Goal: Task Accomplishment & Management: Manage account settings

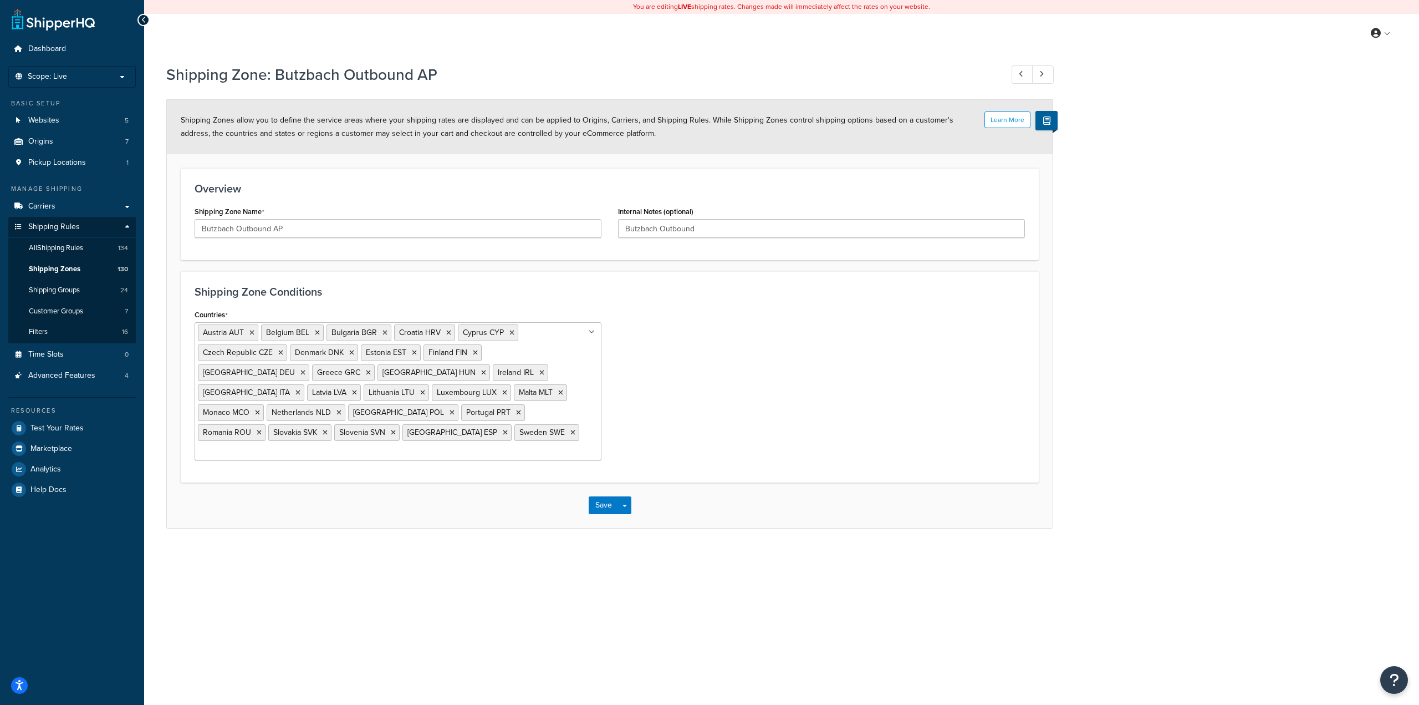
click at [738, 401] on div "Countries Austria AUT Belgium BEL Bulgaria BGR Croatia HRV Cyprus CYP Czech Rep…" at bounding box center [609, 388] width 847 height 162
click at [80, 268] on link "Shipping Zones 130" at bounding box center [72, 269] width 128 height 21
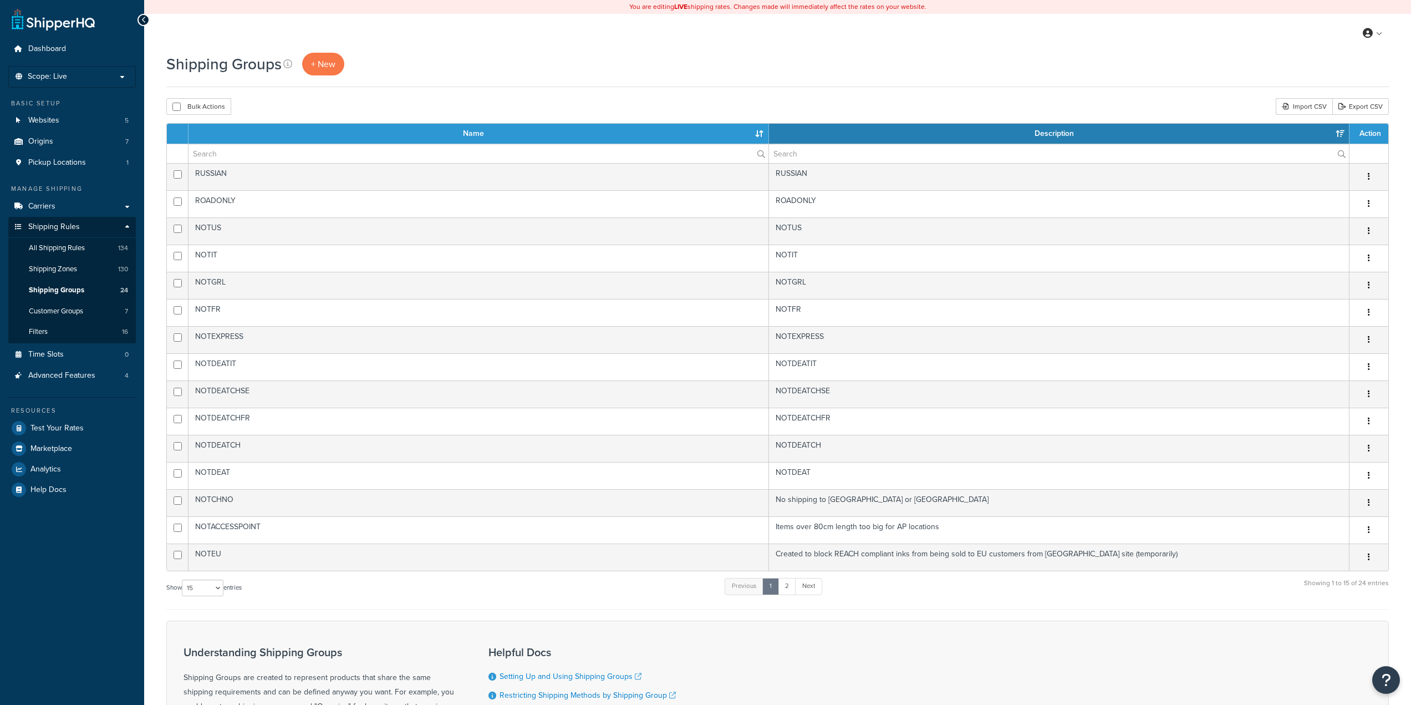
select select "15"
click at [86, 271] on link "Shipping Zones 130" at bounding box center [72, 269] width 128 height 21
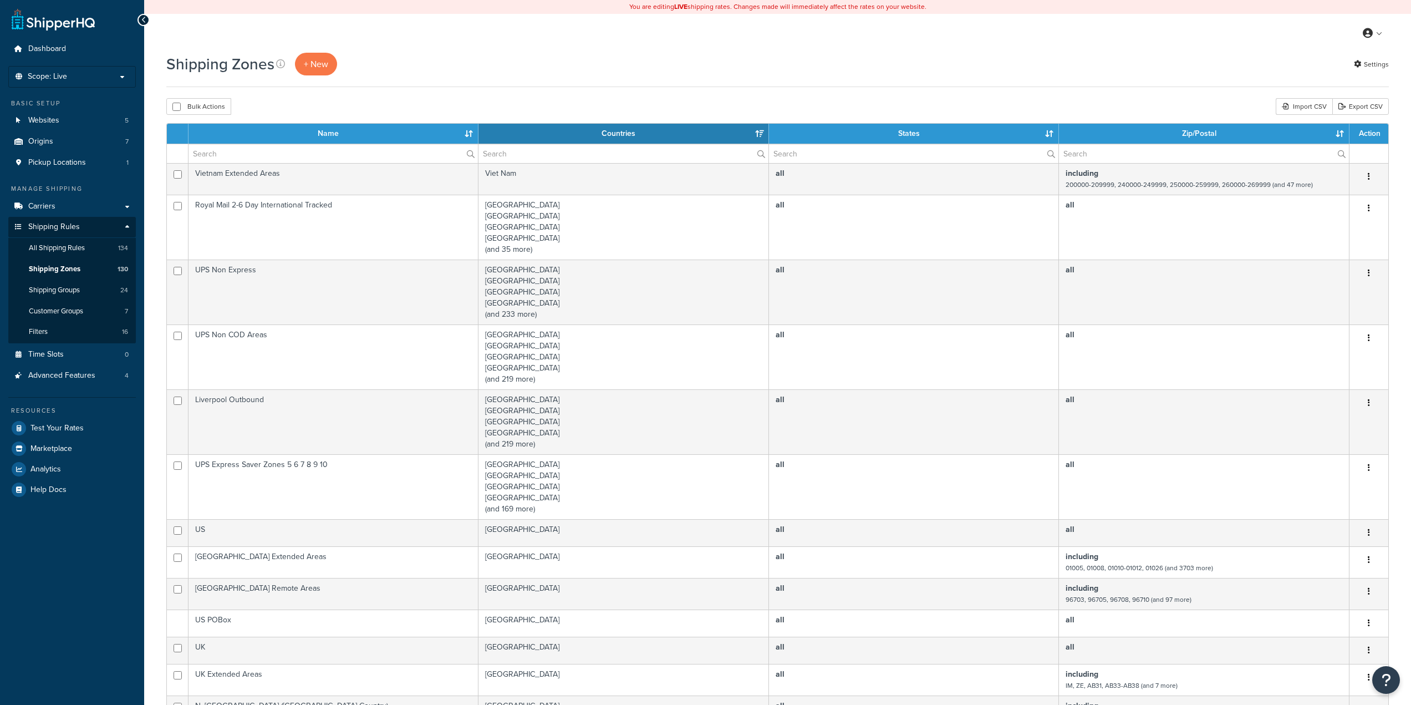
select select "15"
drag, startPoint x: 0, startPoint y: 0, endPoint x: 254, endPoint y: 153, distance: 296.5
click at [254, 153] on input "text" at bounding box center [333, 153] width 289 height 19
type input "outbound AP"
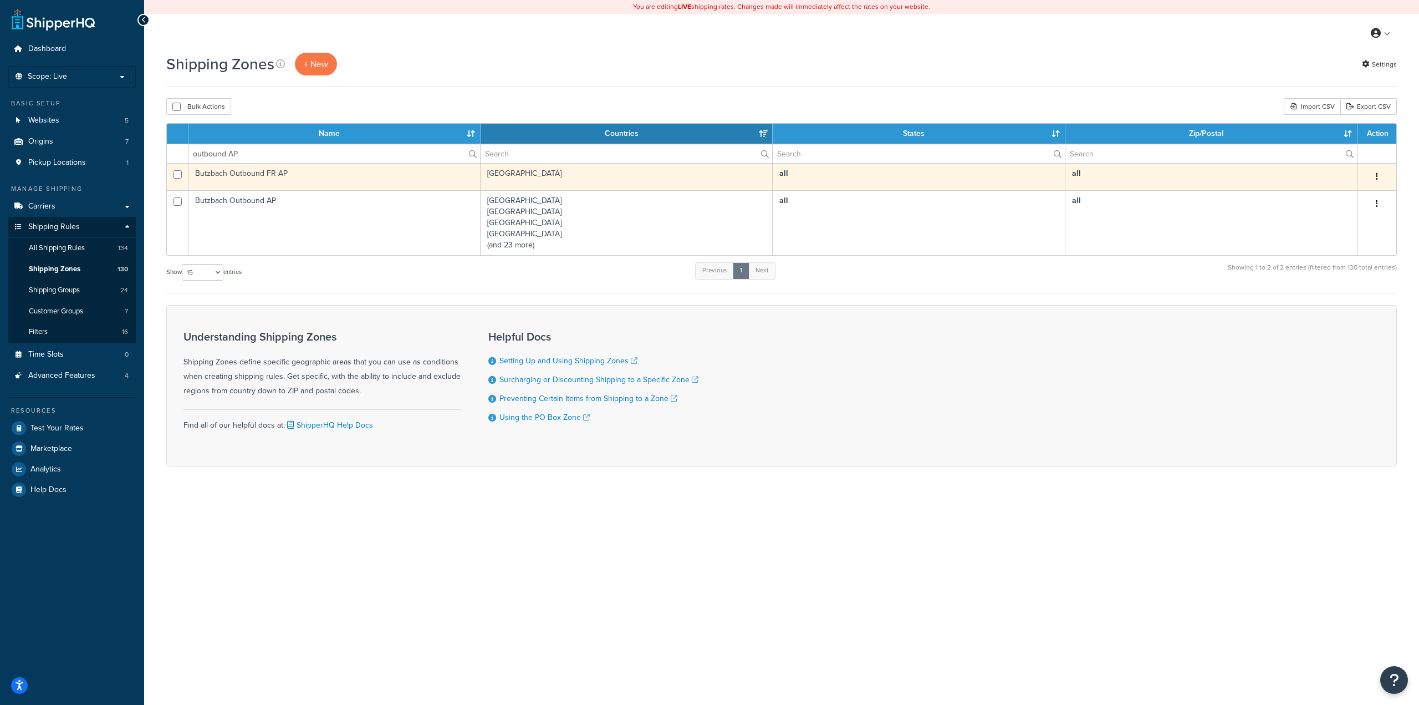
click at [350, 183] on td "Butzbach Outbound FR AP" at bounding box center [335, 176] width 292 height 27
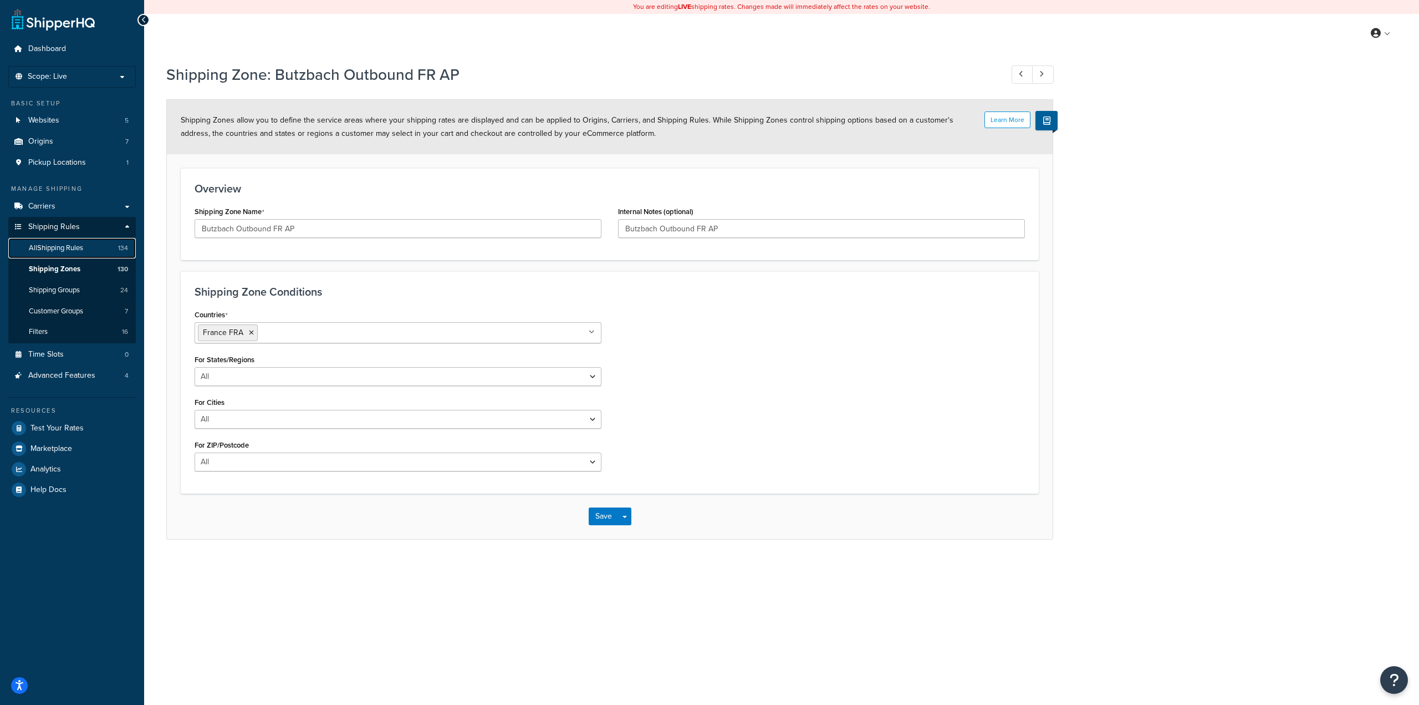
click at [65, 243] on span "All Shipping Rules" at bounding box center [56, 247] width 54 height 9
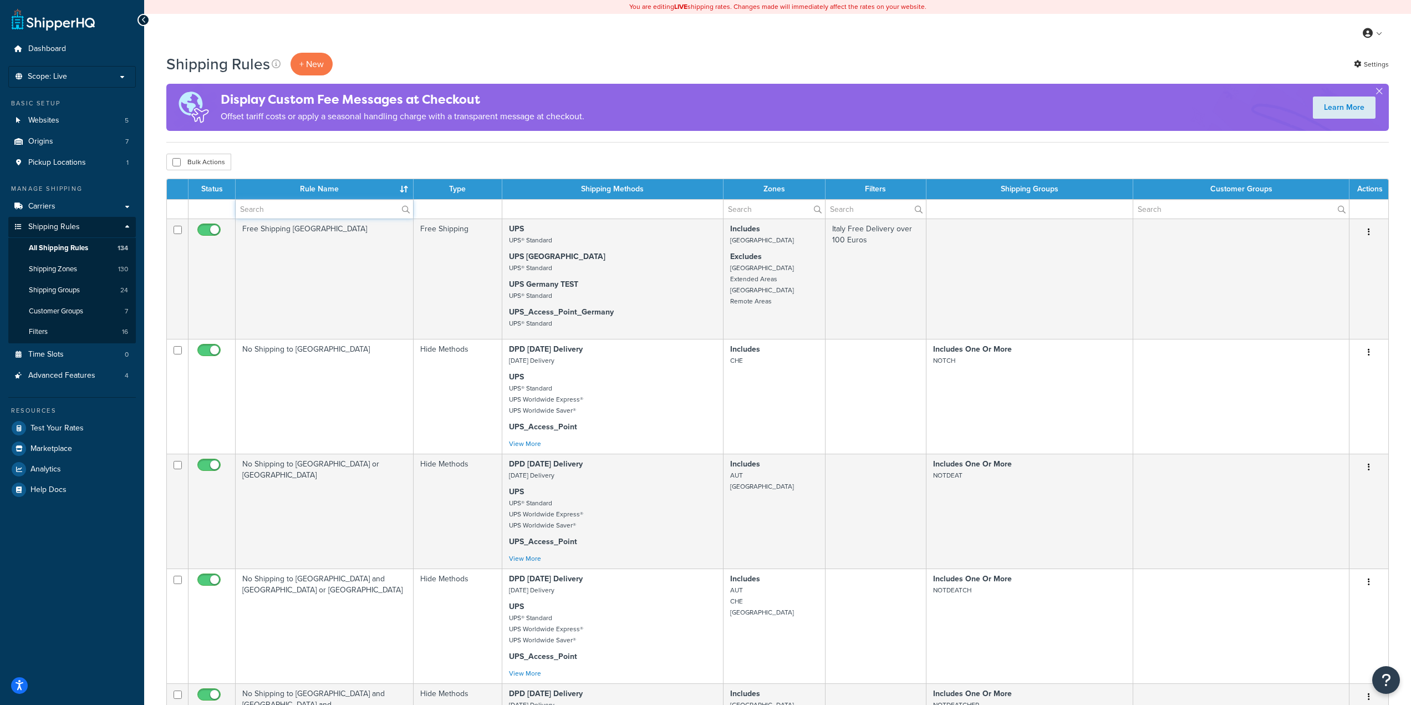
click at [289, 207] on input "text" at bounding box center [324, 209] width 177 height 19
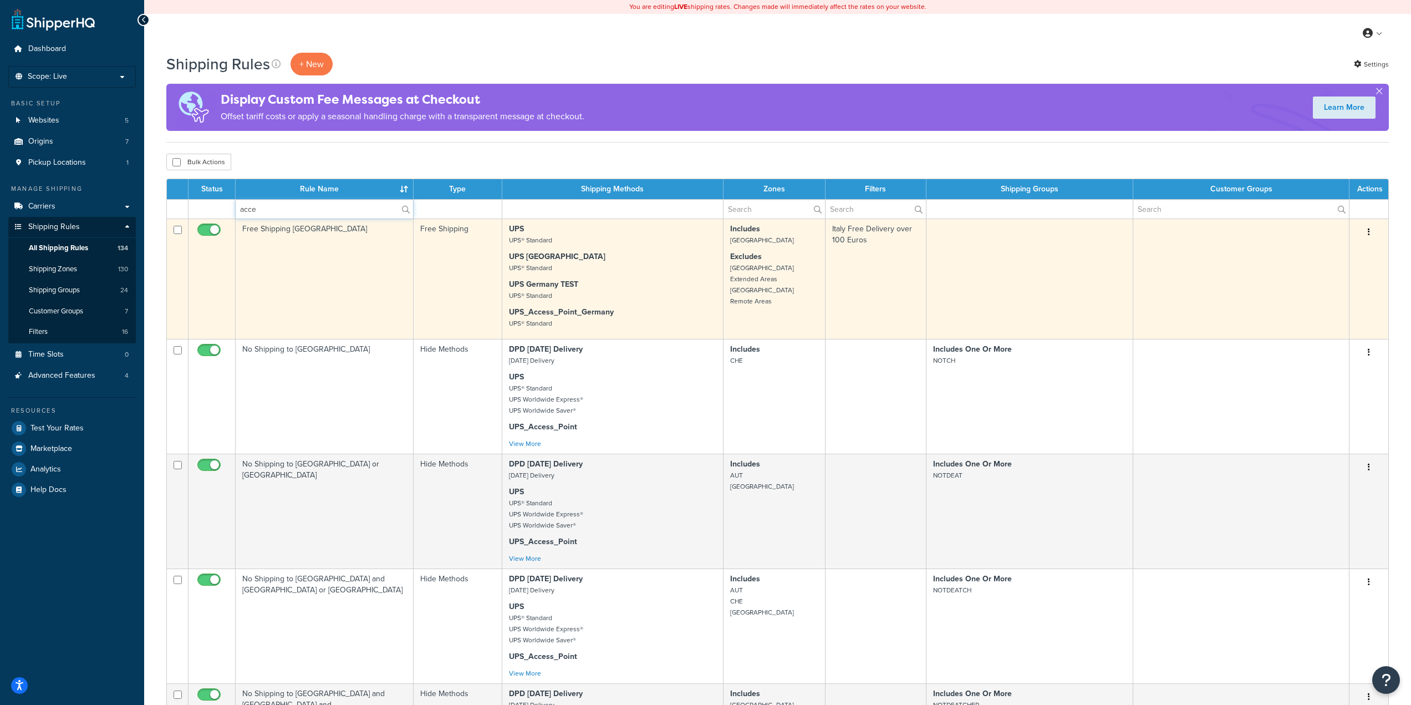
type input "Access Point"
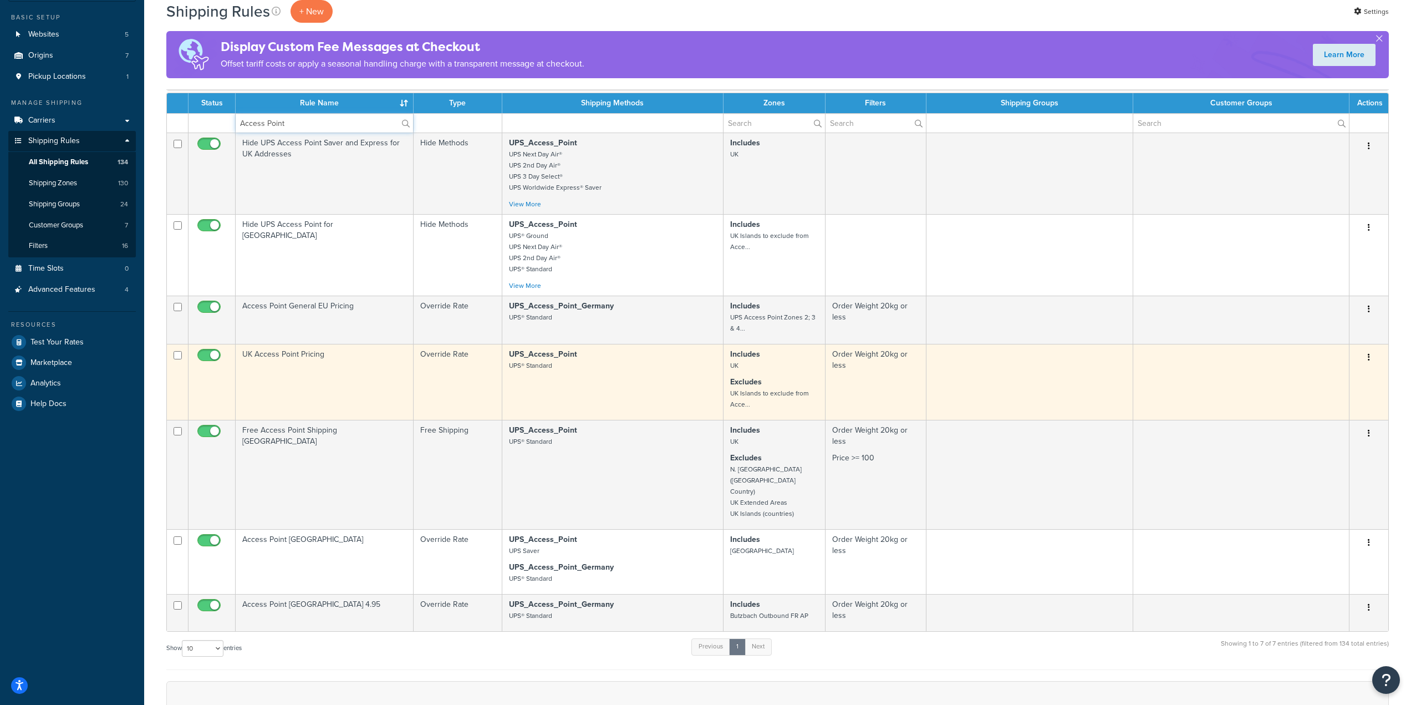
scroll to position [55, 0]
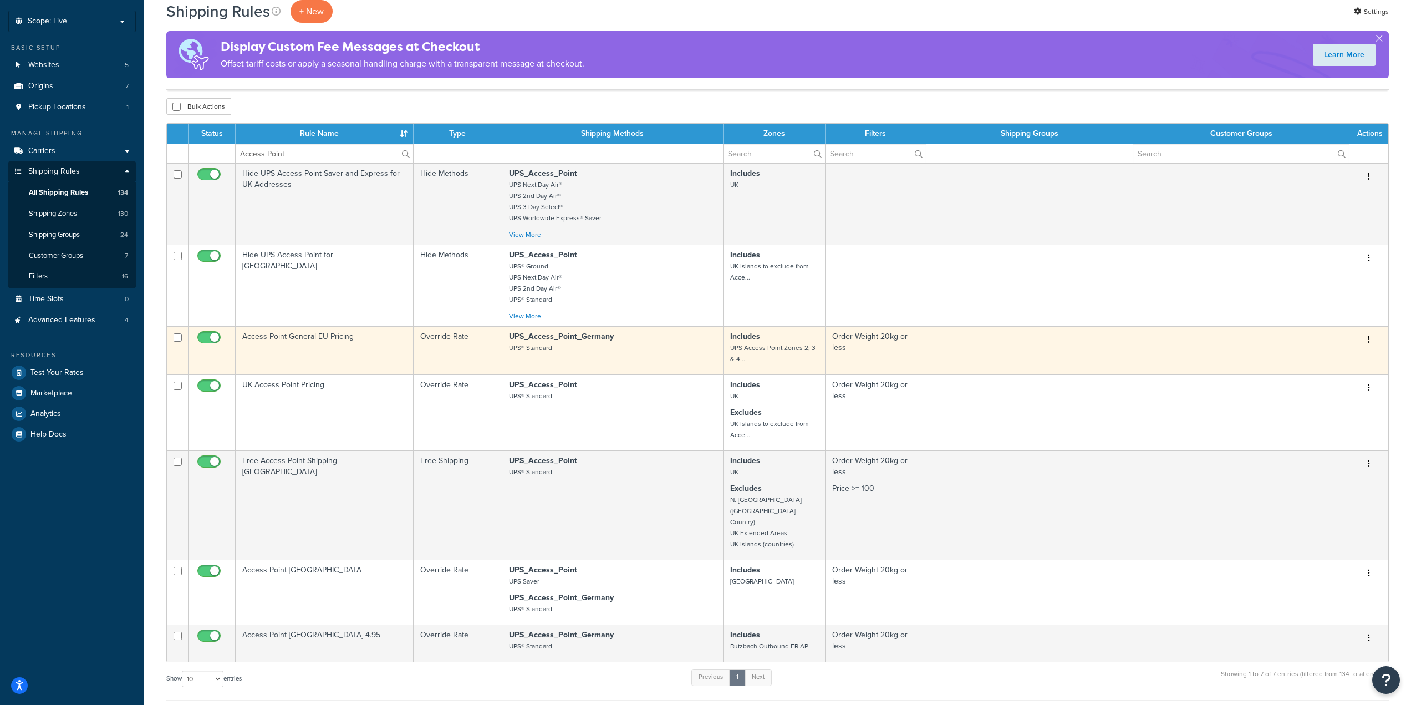
click at [360, 347] on td "Access Point General EU Pricing" at bounding box center [325, 350] width 178 height 48
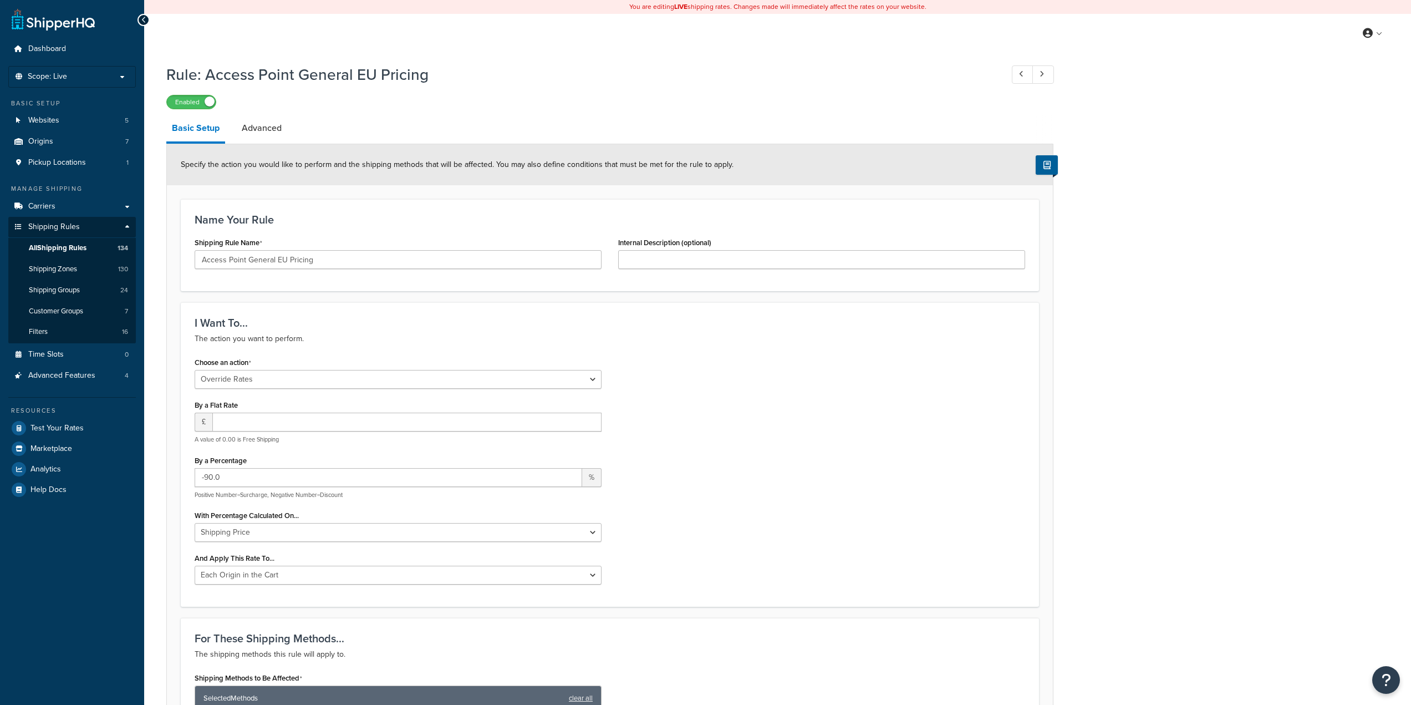
select select "OVERRIDE"
select select "LOCATION"
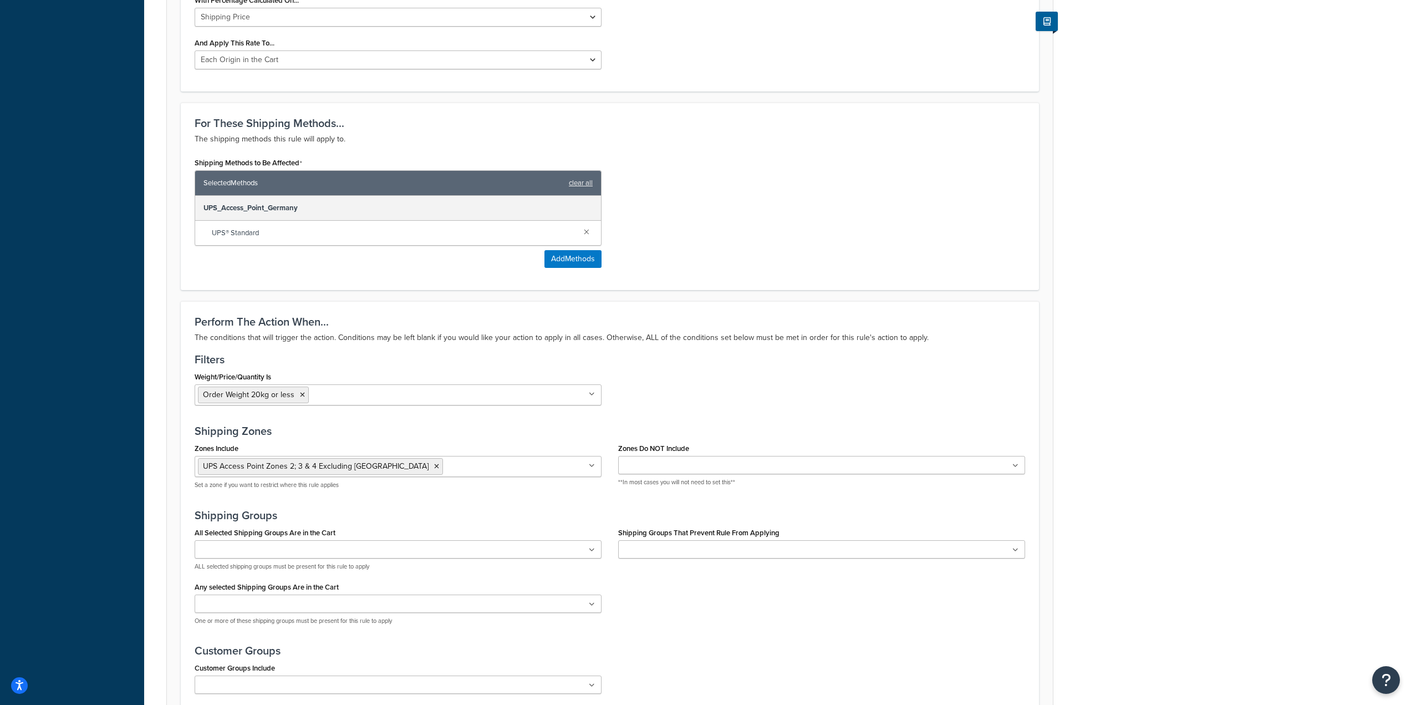
scroll to position [554, 0]
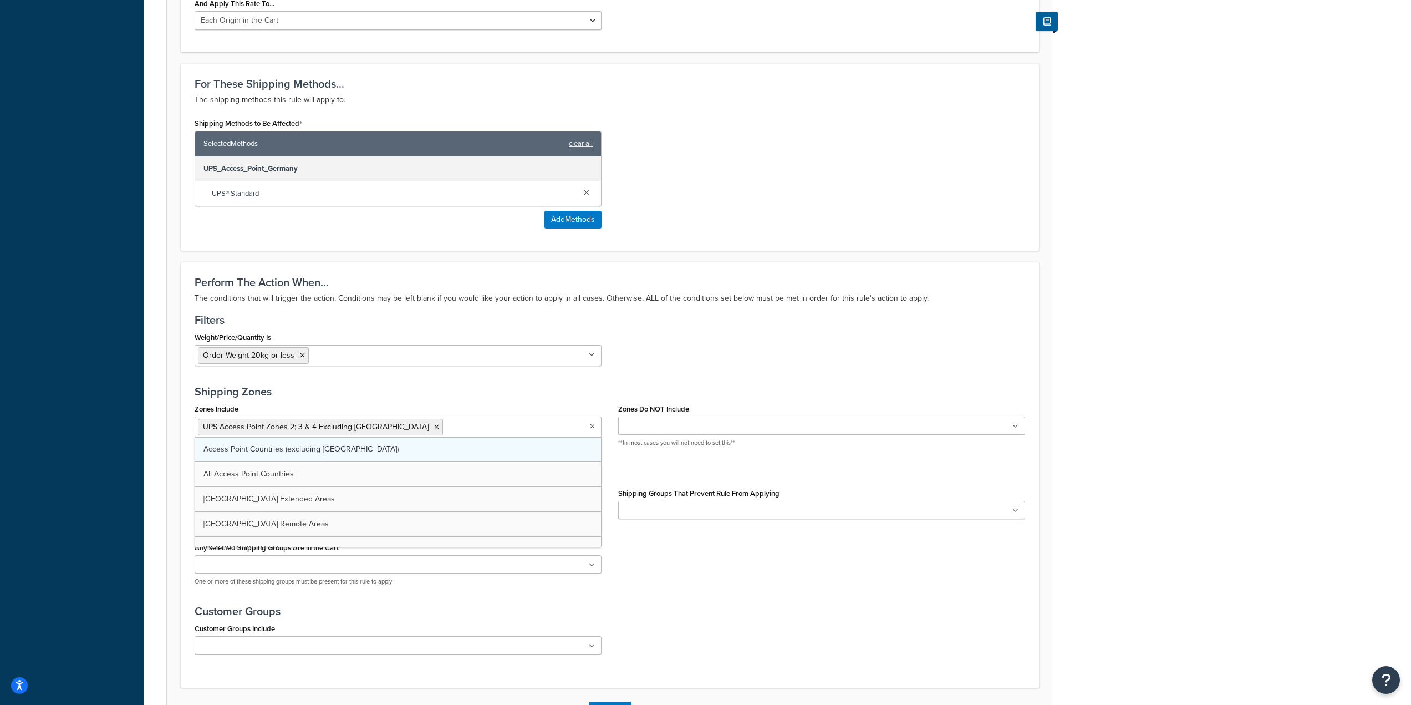
drag, startPoint x: 437, startPoint y: 430, endPoint x: 211, endPoint y: 446, distance: 226.8
click at [211, 437] on div "UPS Access Point Zones 2; 3 & 4 Excluding Germany Access Point Countries (exclu…" at bounding box center [398, 426] width 407 height 21
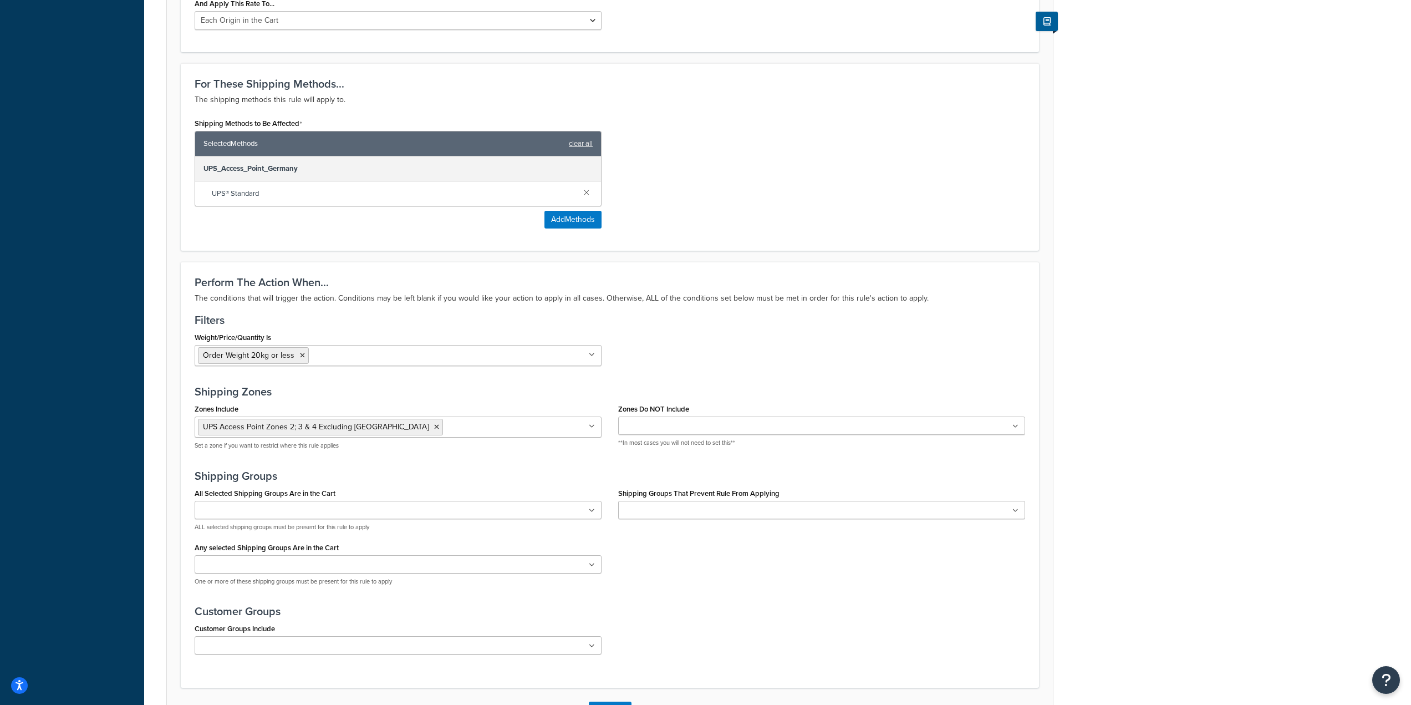
click at [708, 353] on div "Weight/Price/Quantity Is Order Weight 20kg or less Cart weight < 500 lbs France…" at bounding box center [609, 351] width 847 height 45
click at [99, 289] on div "Dashboard Scope: Live Basic Setup Websites 5 Origins 7 Pickup Locations 1 Manag…" at bounding box center [72, 117] width 144 height 1343
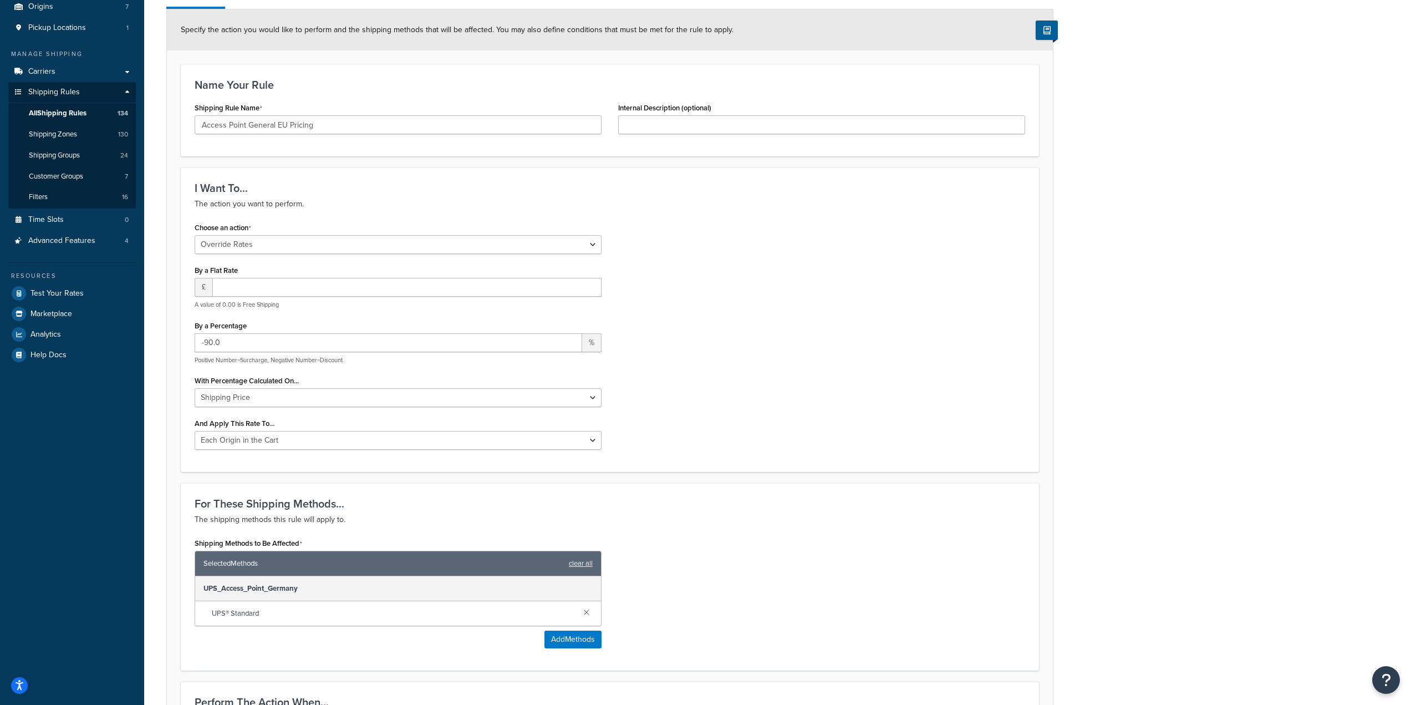
scroll to position [0, 0]
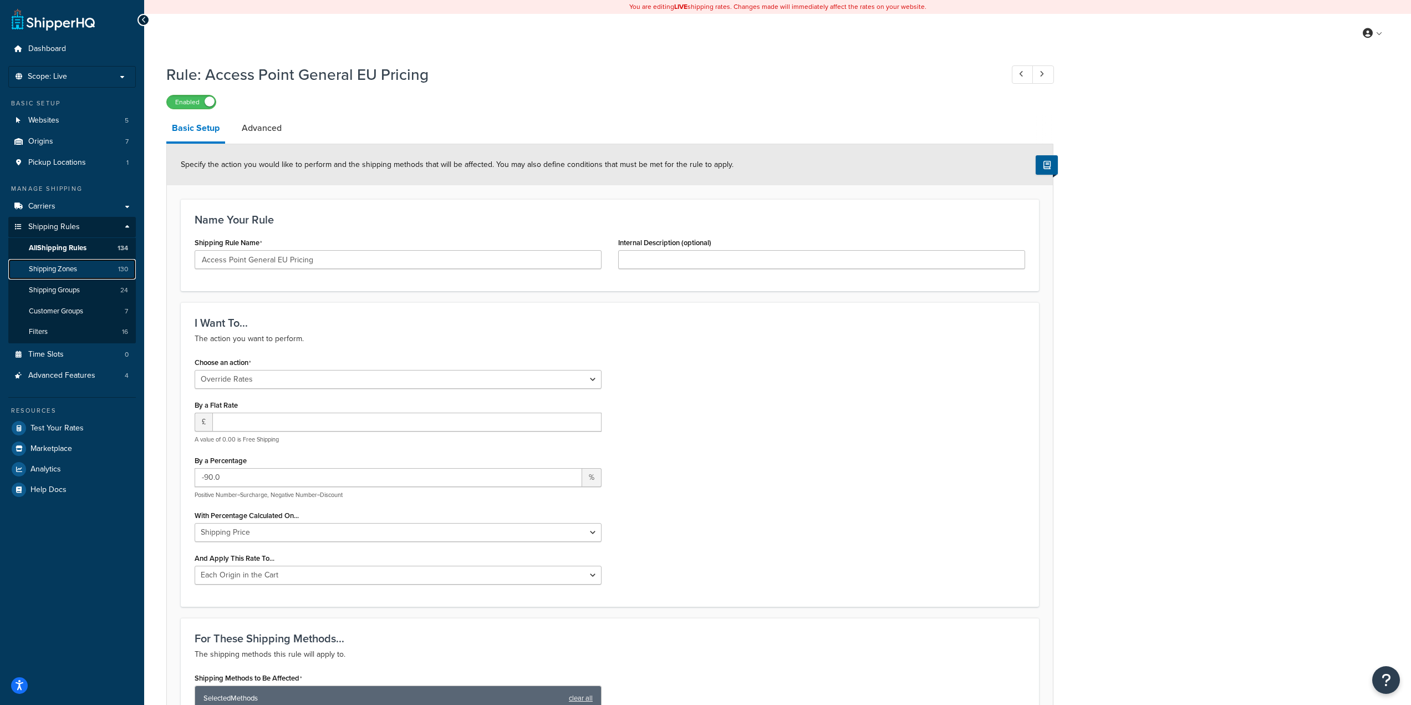
click at [64, 267] on span "Shipping Zones" at bounding box center [53, 268] width 48 height 9
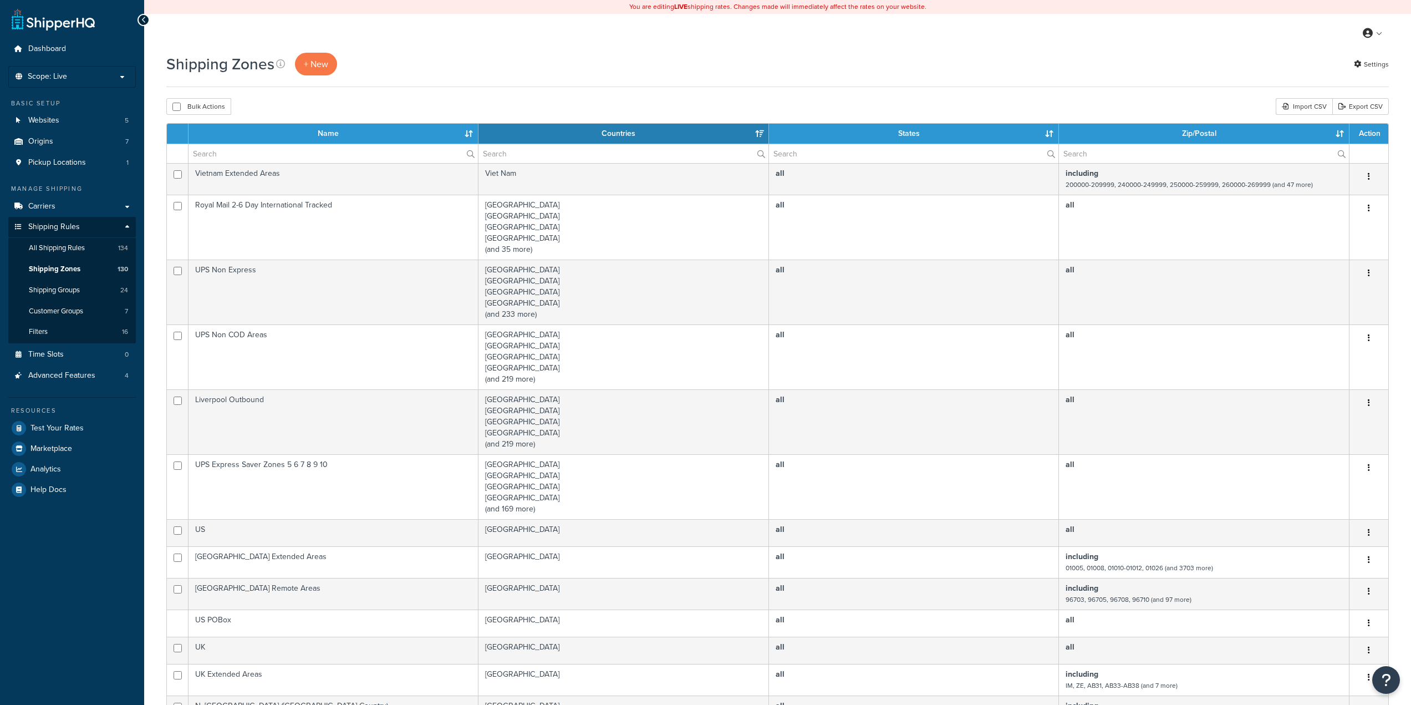
select select "15"
click at [264, 154] on input "text" at bounding box center [333, 153] width 289 height 19
paste input "UPS Access Point Zones 2; 3"
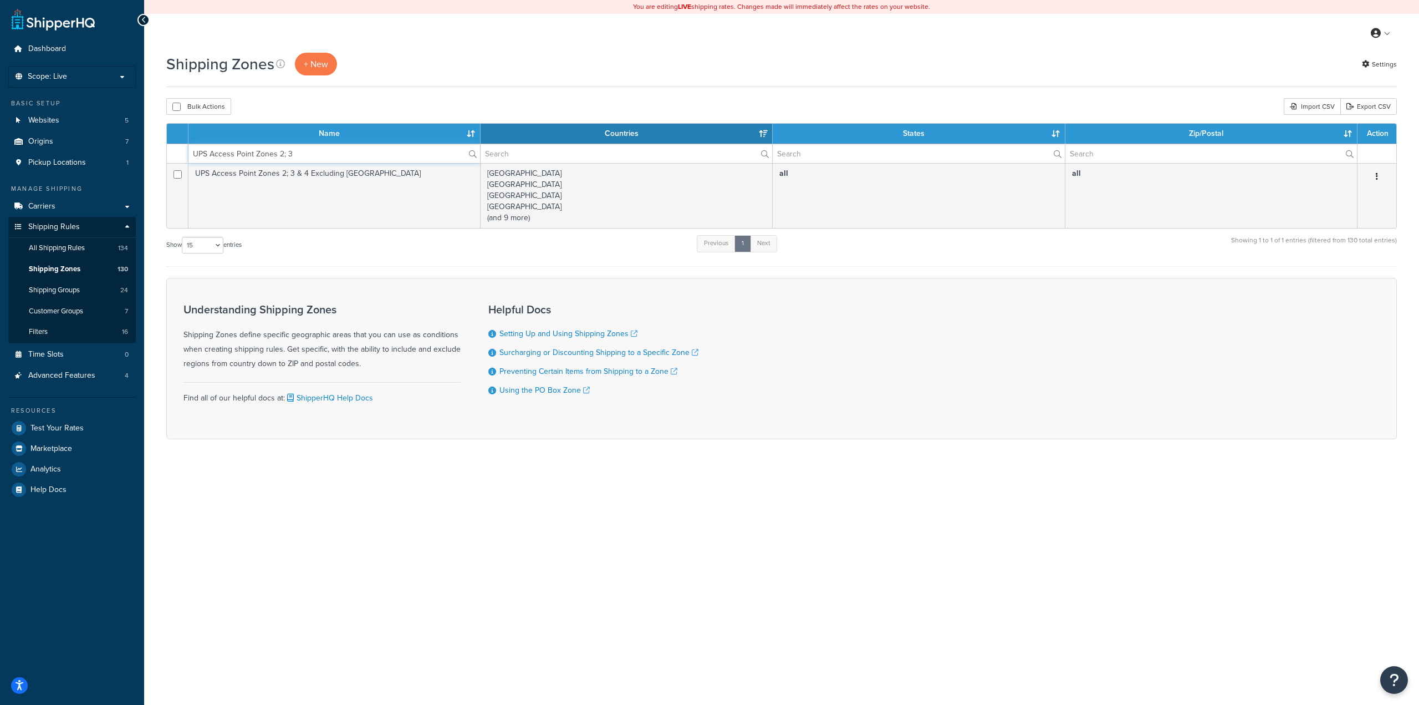
type input "UPS Access Point Zones 2; 3"
click at [400, 270] on form "Name Countries States Zip/Postal Action UPS Access Point Zones 2; 3" at bounding box center [781, 281] width 1231 height 316
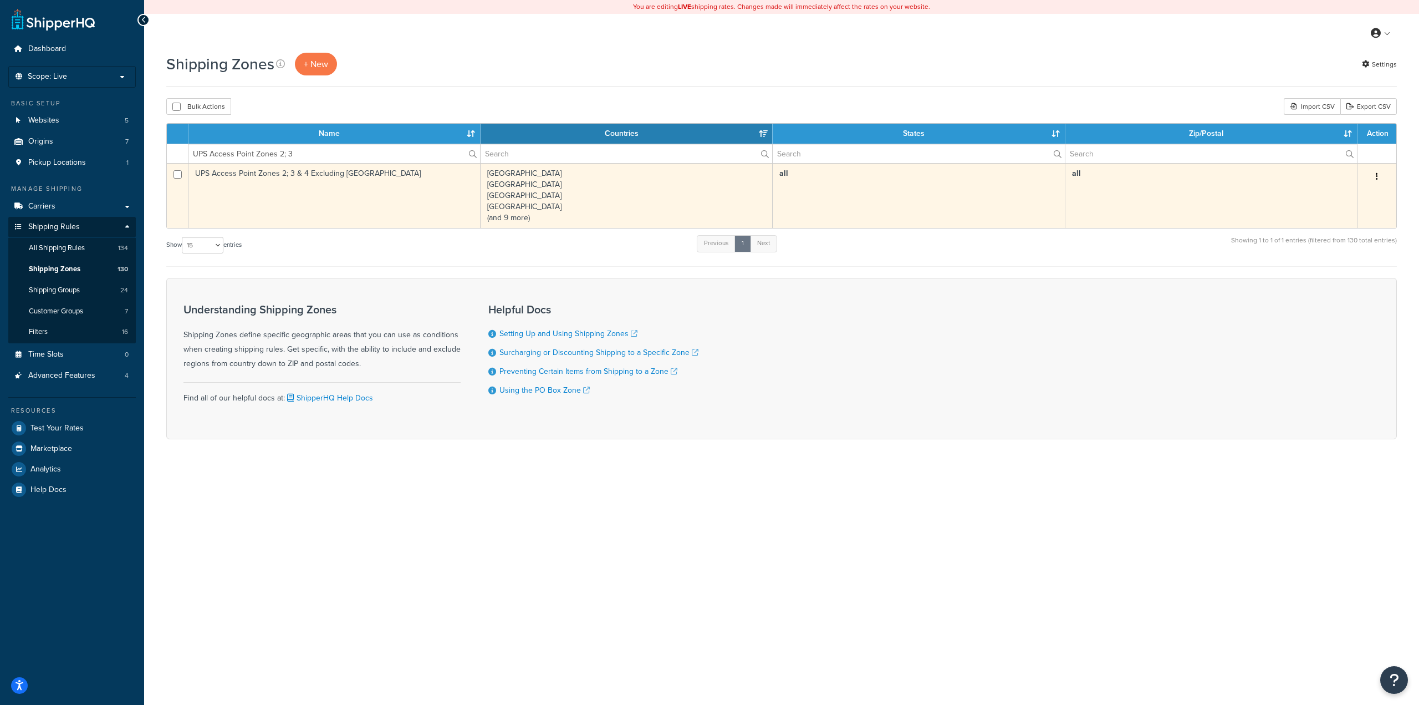
click at [356, 202] on td "UPS Access Point Zones 2; 3 & 4 Excluding [GEOGRAPHIC_DATA]" at bounding box center [335, 195] width 292 height 65
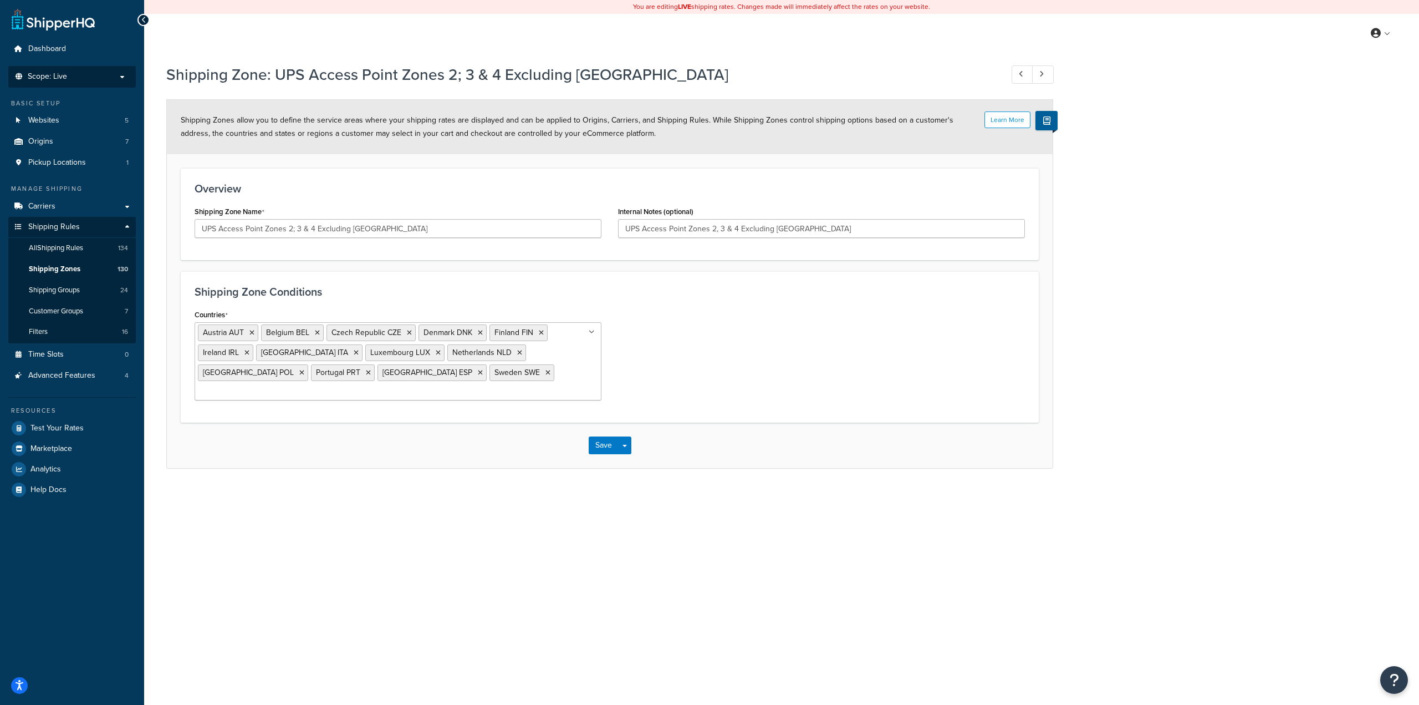
click at [84, 76] on p "Scope: Live" at bounding box center [72, 76] width 118 height 9
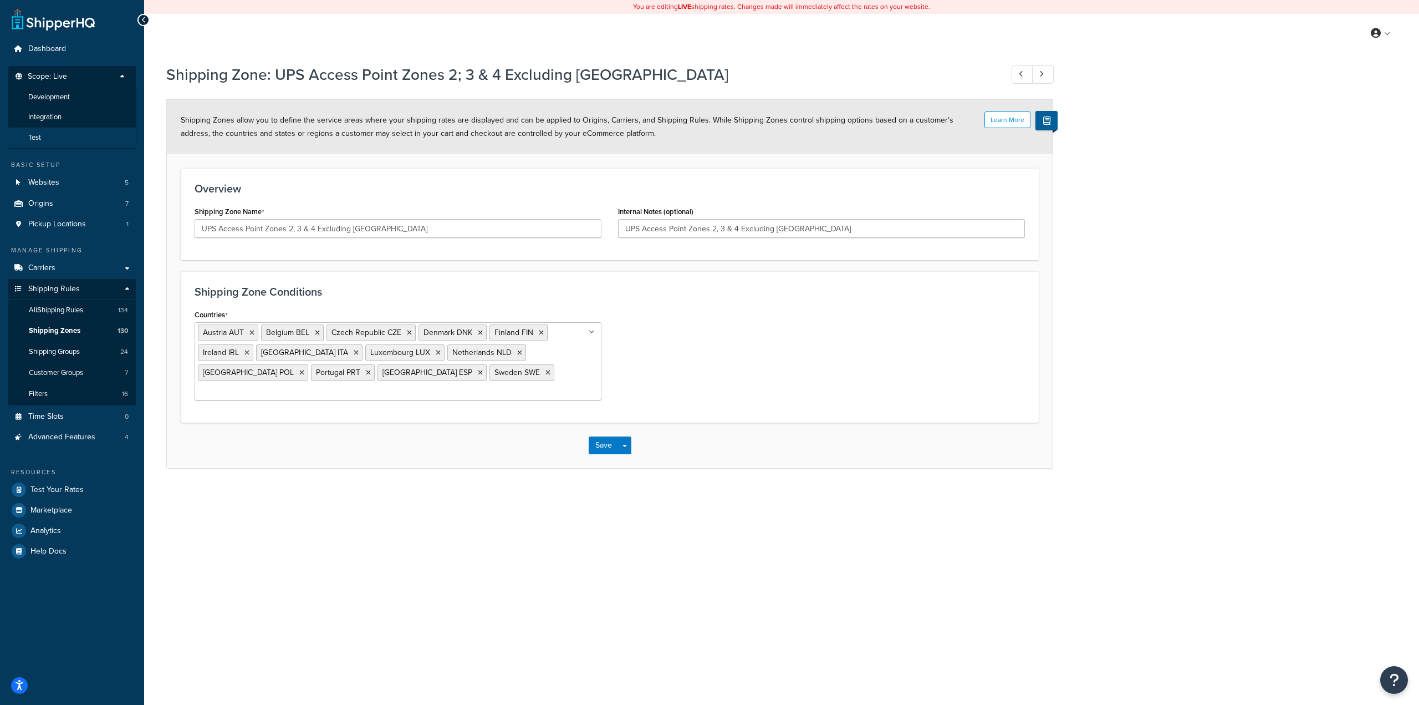
click at [77, 136] on li "Test" at bounding box center [72, 138] width 129 height 21
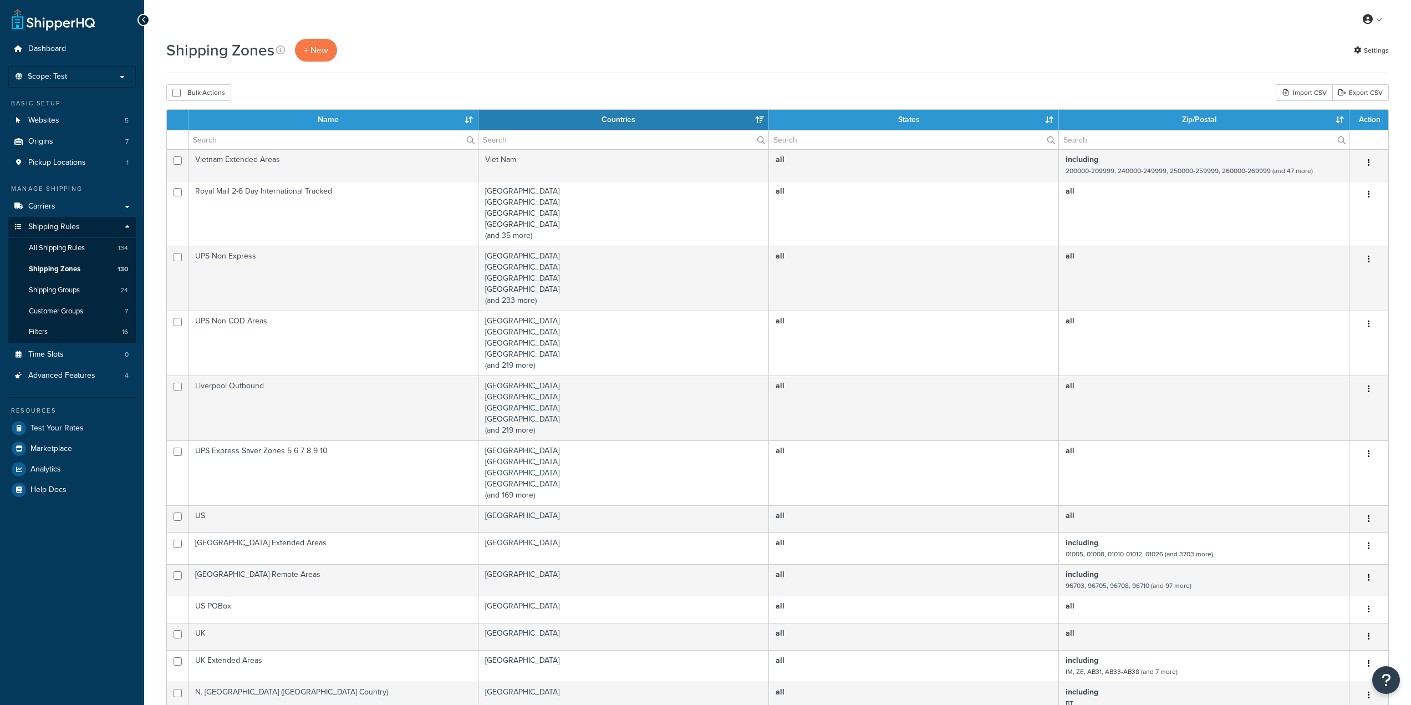
select select "15"
click at [309, 145] on input "text" at bounding box center [333, 139] width 289 height 19
paste input "UPS Access Point Zones 2; 3"
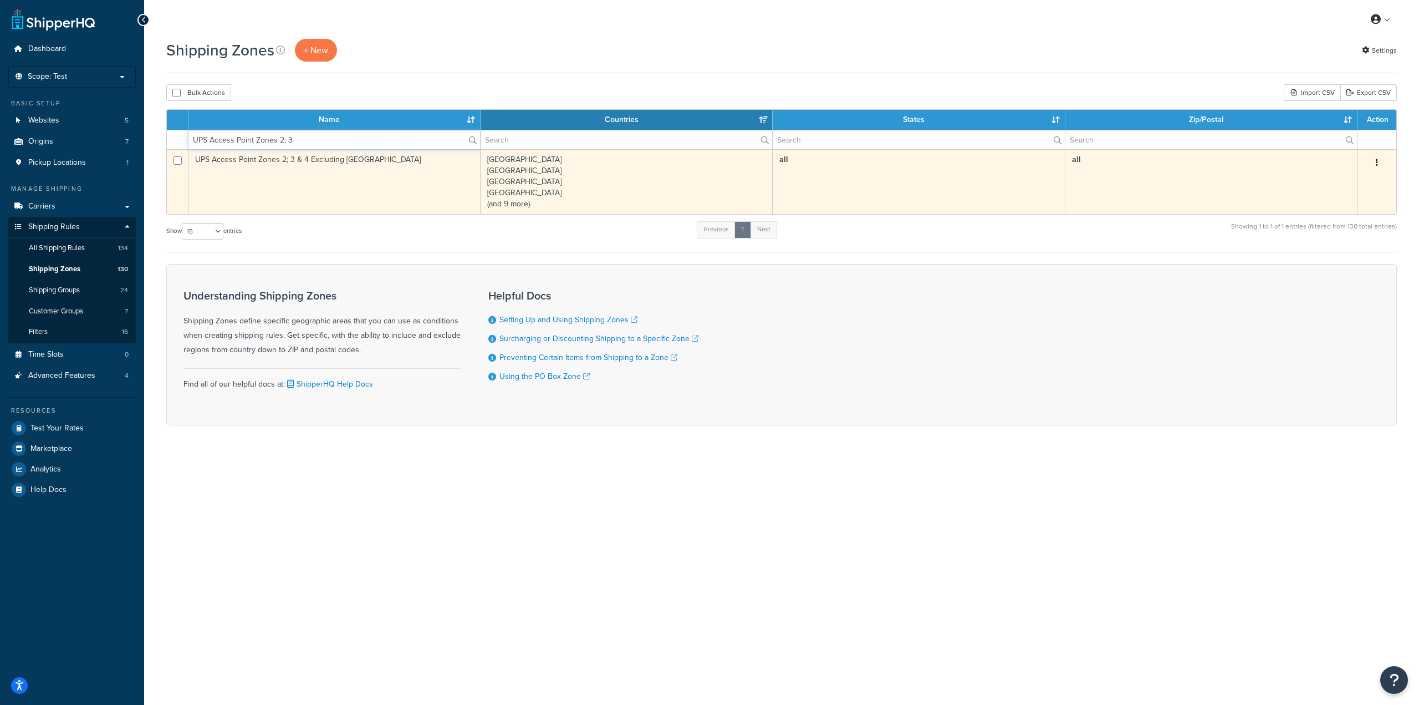
type input "UPS Access Point Zones 2; 3"
click at [380, 175] on td "UPS Access Point Zones 2; 3 & 4 Excluding [GEOGRAPHIC_DATA]" at bounding box center [335, 181] width 292 height 65
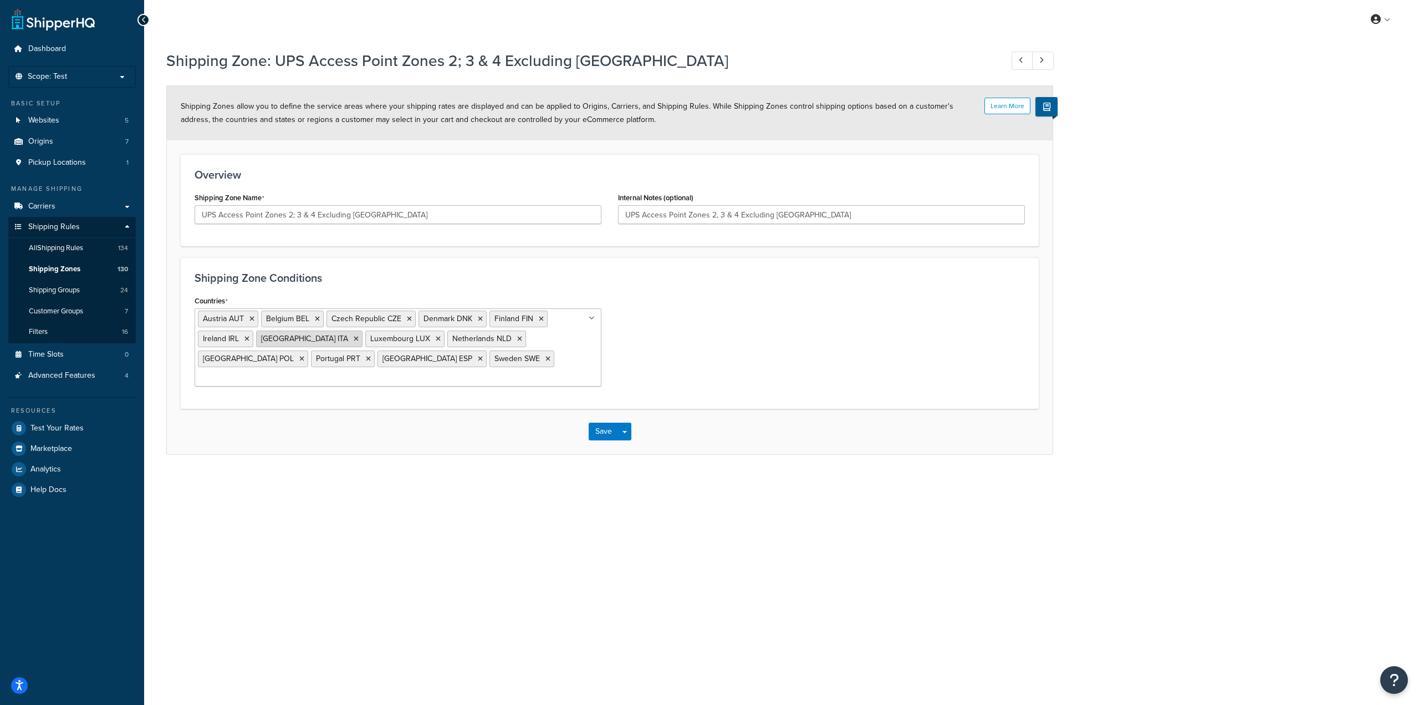
click at [354, 336] on icon at bounding box center [356, 338] width 5 height 7
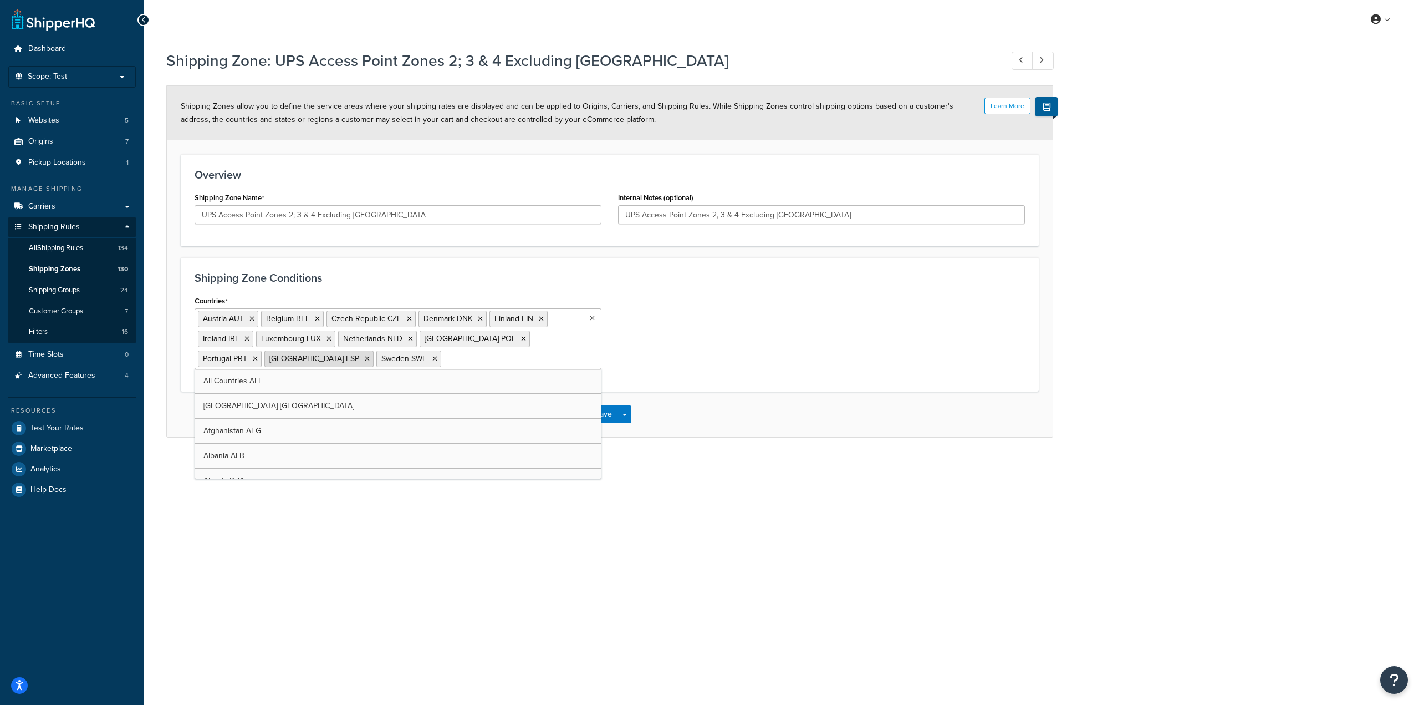
click at [365, 360] on icon at bounding box center [367, 358] width 5 height 7
click at [408, 338] on icon at bounding box center [410, 338] width 5 height 7
drag, startPoint x: 807, startPoint y: 349, endPoint x: 611, endPoint y: 405, distance: 204.1
click at [807, 349] on div "Countries Austria AUT Belgium BEL Czech Republic CZE Denmark DNK Finland FIN Ir…" at bounding box center [609, 335] width 847 height 85
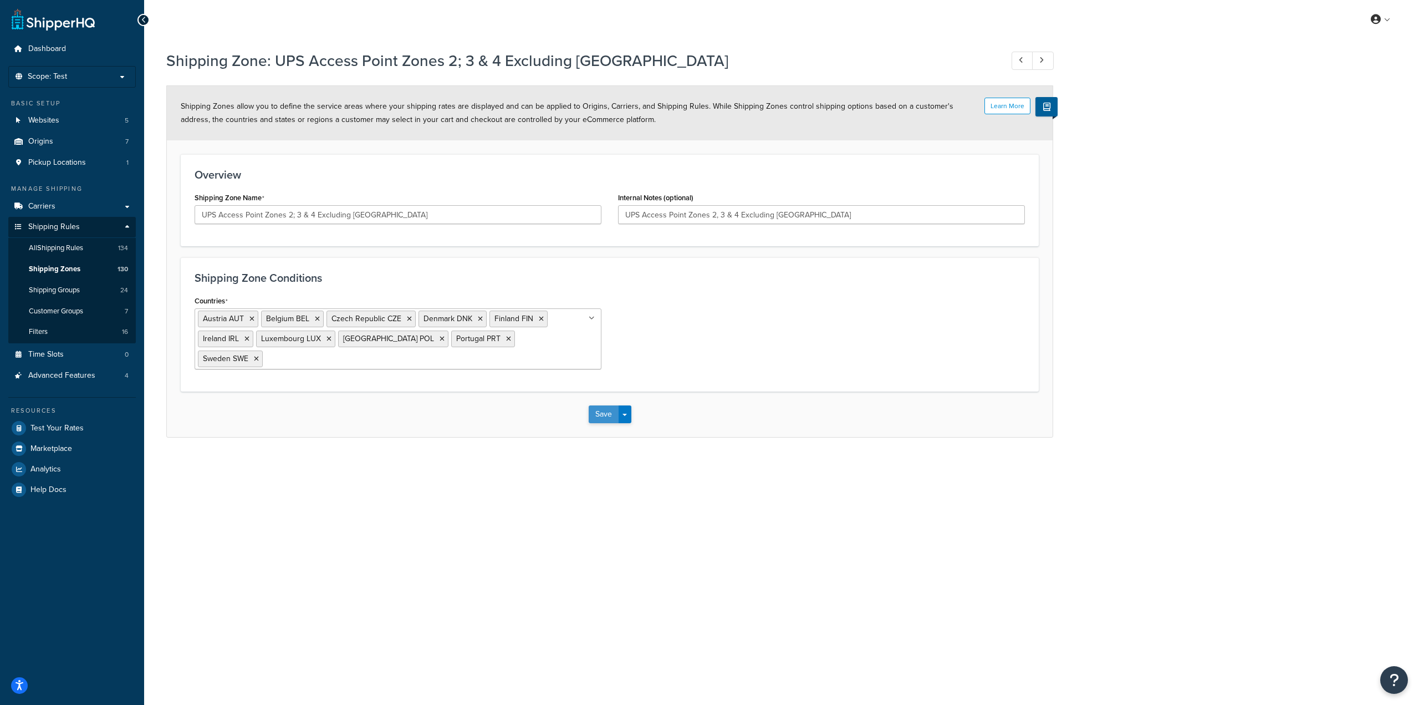
click at [592, 406] on button "Save" at bounding box center [604, 414] width 30 height 18
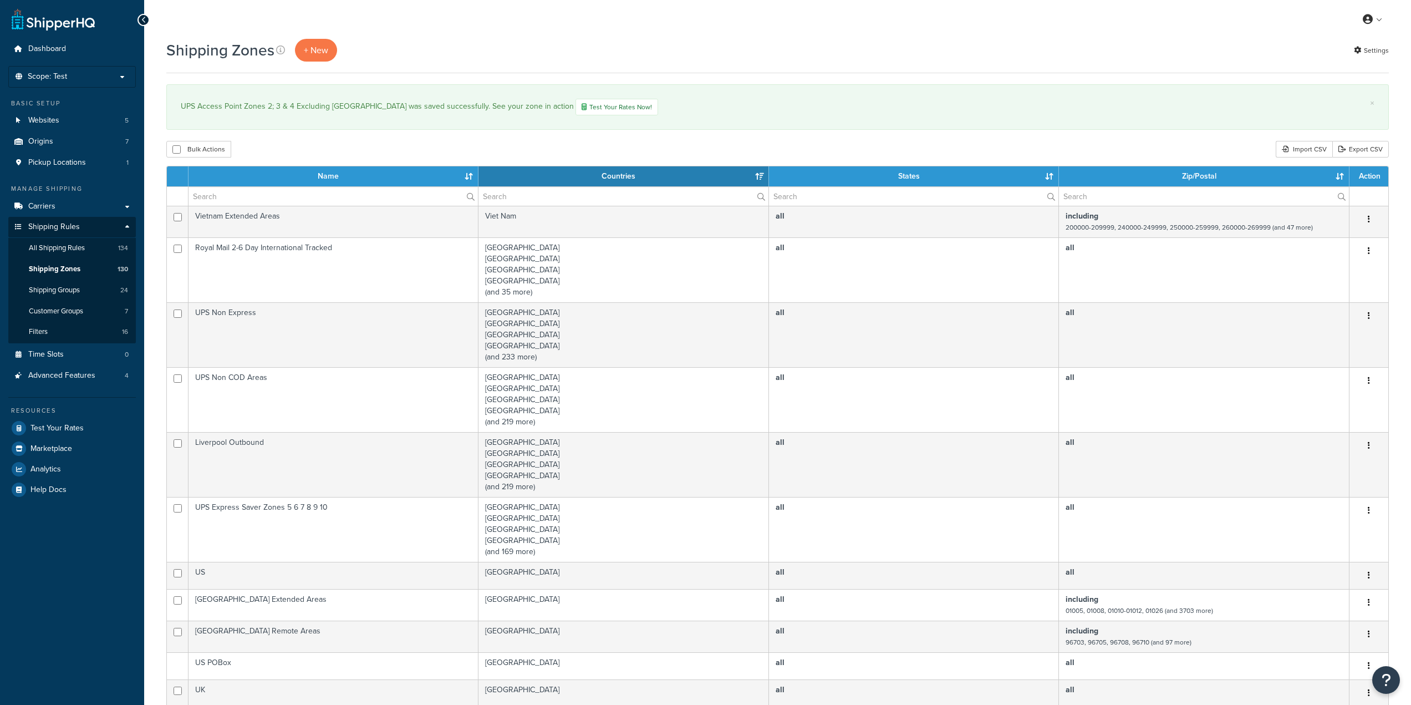
select select "15"
click at [344, 192] on input "text" at bounding box center [333, 196] width 289 height 19
paste input "UPS Access Point Zones 2; 3"
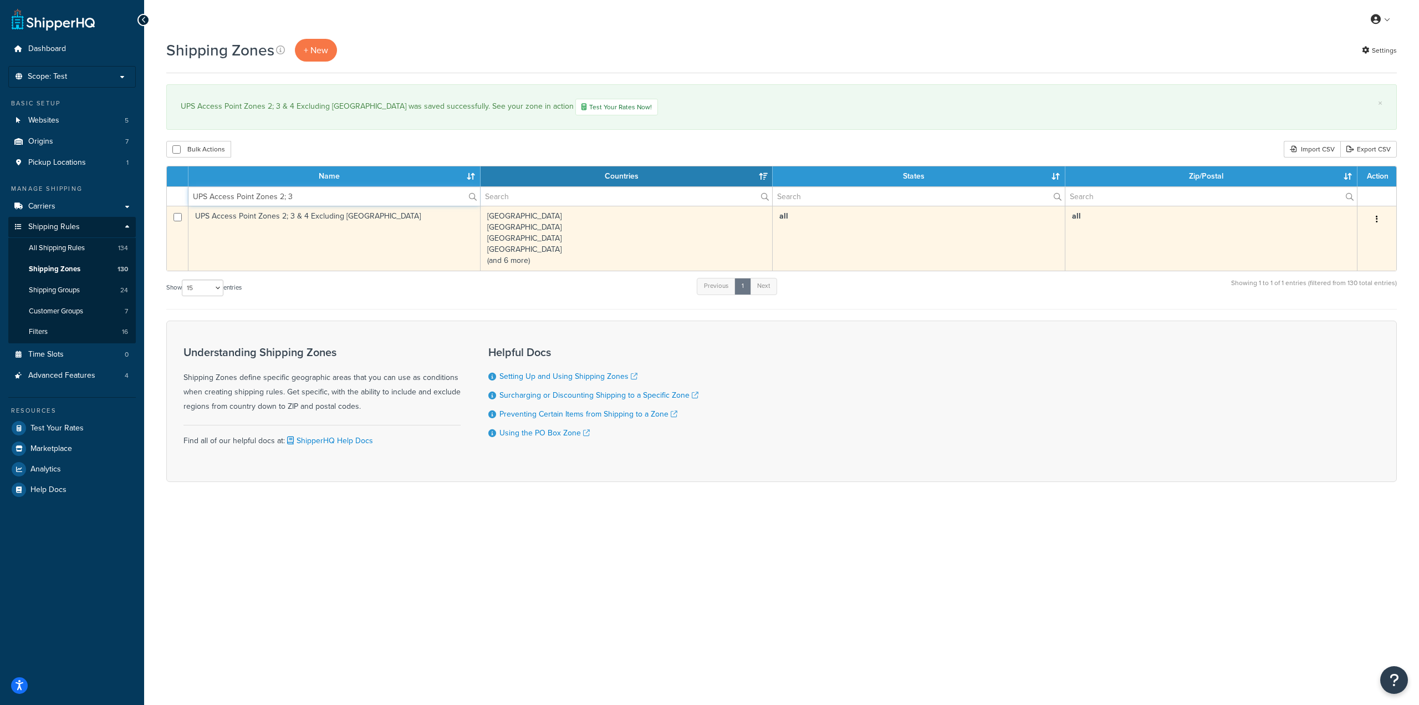
type input "UPS Access Point Zones 2; 3"
drag, startPoint x: 393, startPoint y: 214, endPoint x: 196, endPoint y: 216, distance: 197.4
click at [196, 216] on td "UPS Access Point Zones 2; 3 & 4 Excluding [GEOGRAPHIC_DATA]" at bounding box center [335, 238] width 292 height 65
copy td "UPS Access Point Zones 2; 3 & 4 Excluding [GEOGRAPHIC_DATA]"
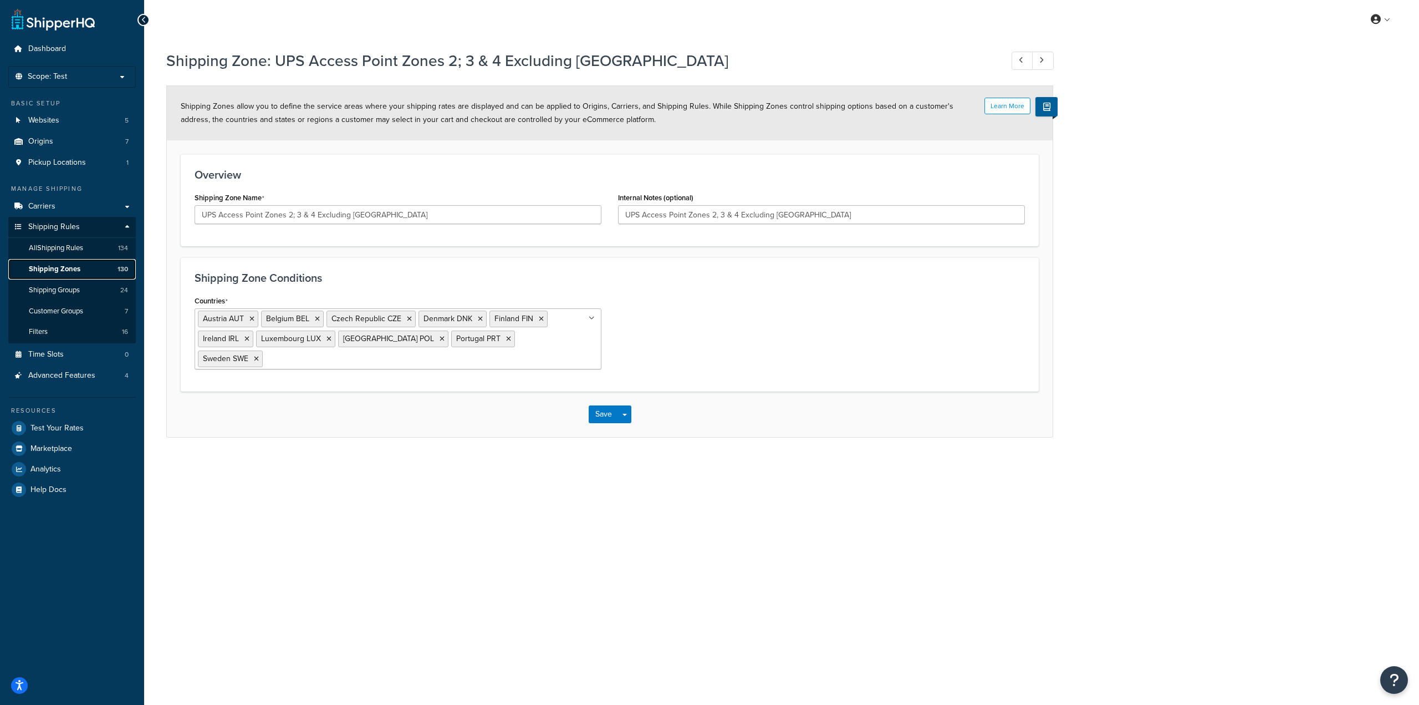
click at [70, 268] on span "Shipping Zones" at bounding box center [55, 268] width 52 height 9
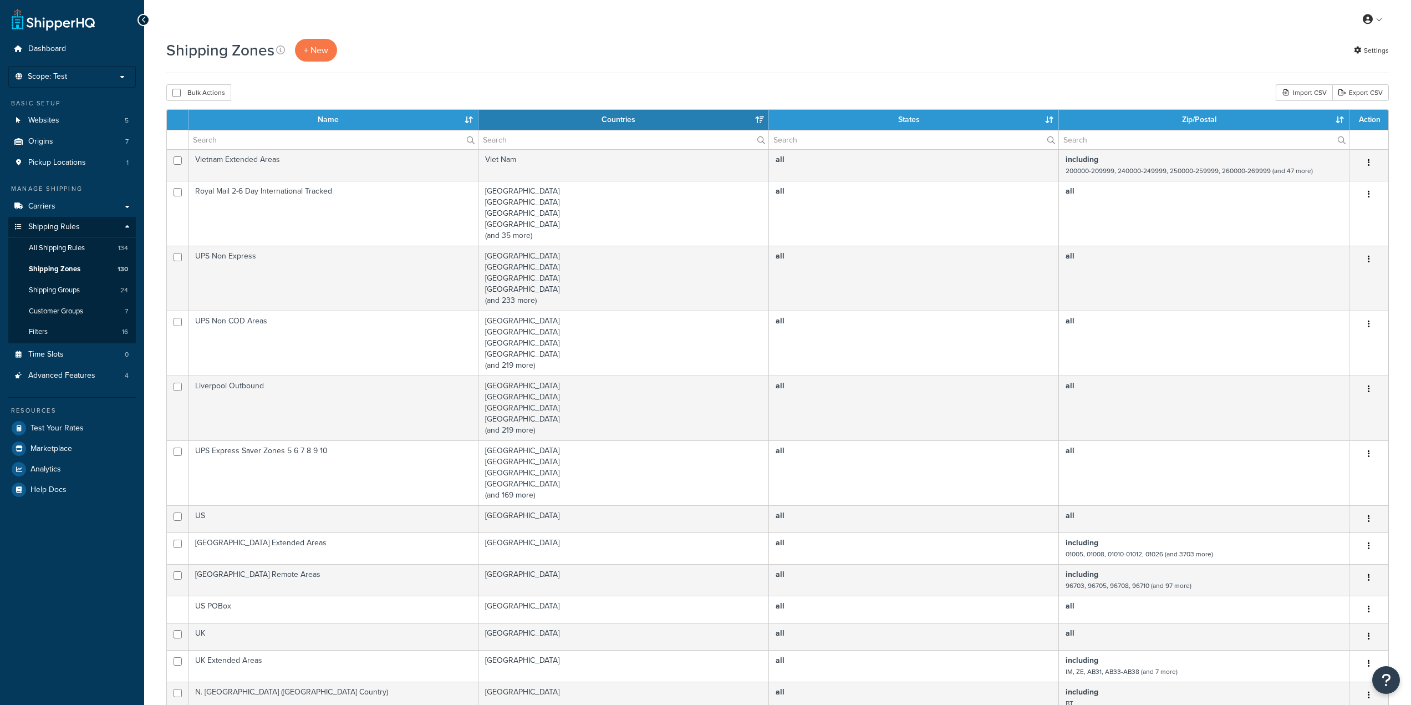
select select "15"
click at [272, 139] on input "text" at bounding box center [333, 139] width 289 height 19
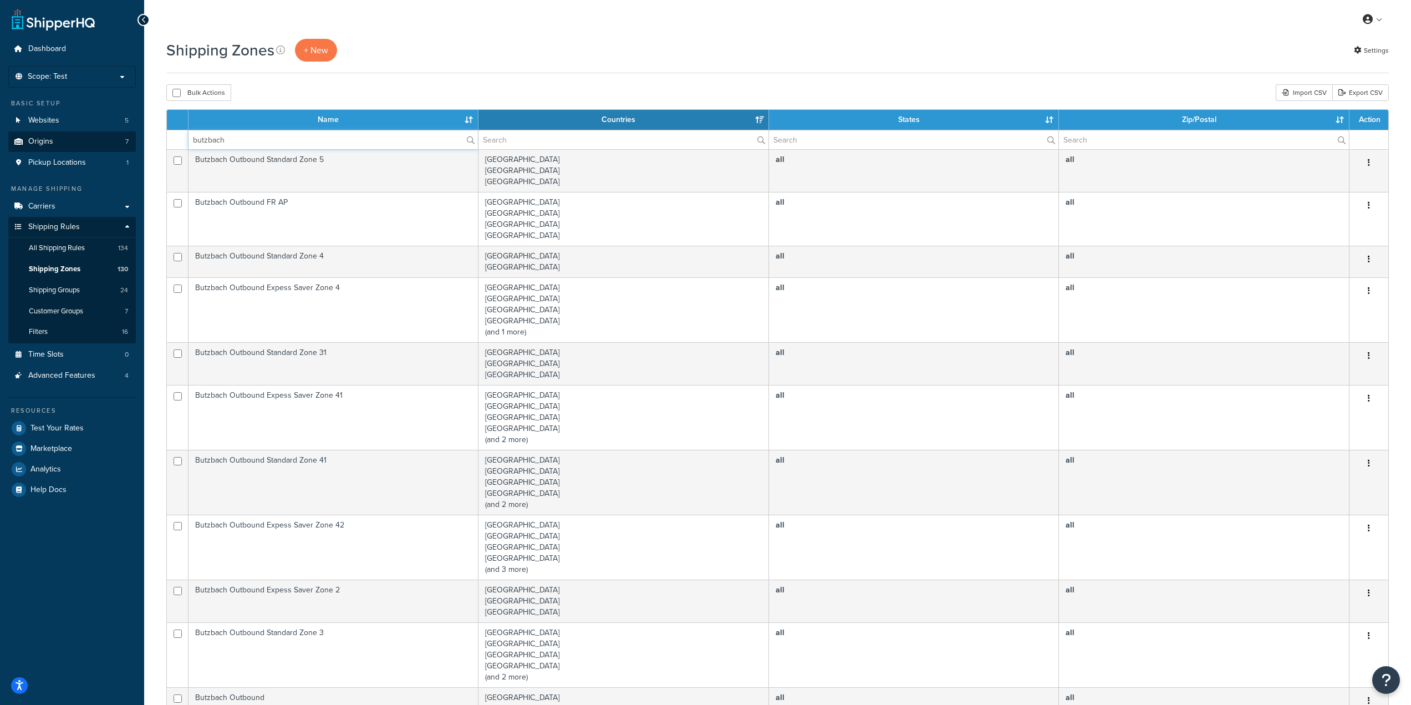
drag, startPoint x: 263, startPoint y: 146, endPoint x: 130, endPoint y: 144, distance: 133.1
click at [130, 144] on div "Dashboard Scope: Test Live Development Integration Basic Setup Websites 5 Origi…" at bounding box center [705, 547] width 1411 height 1095
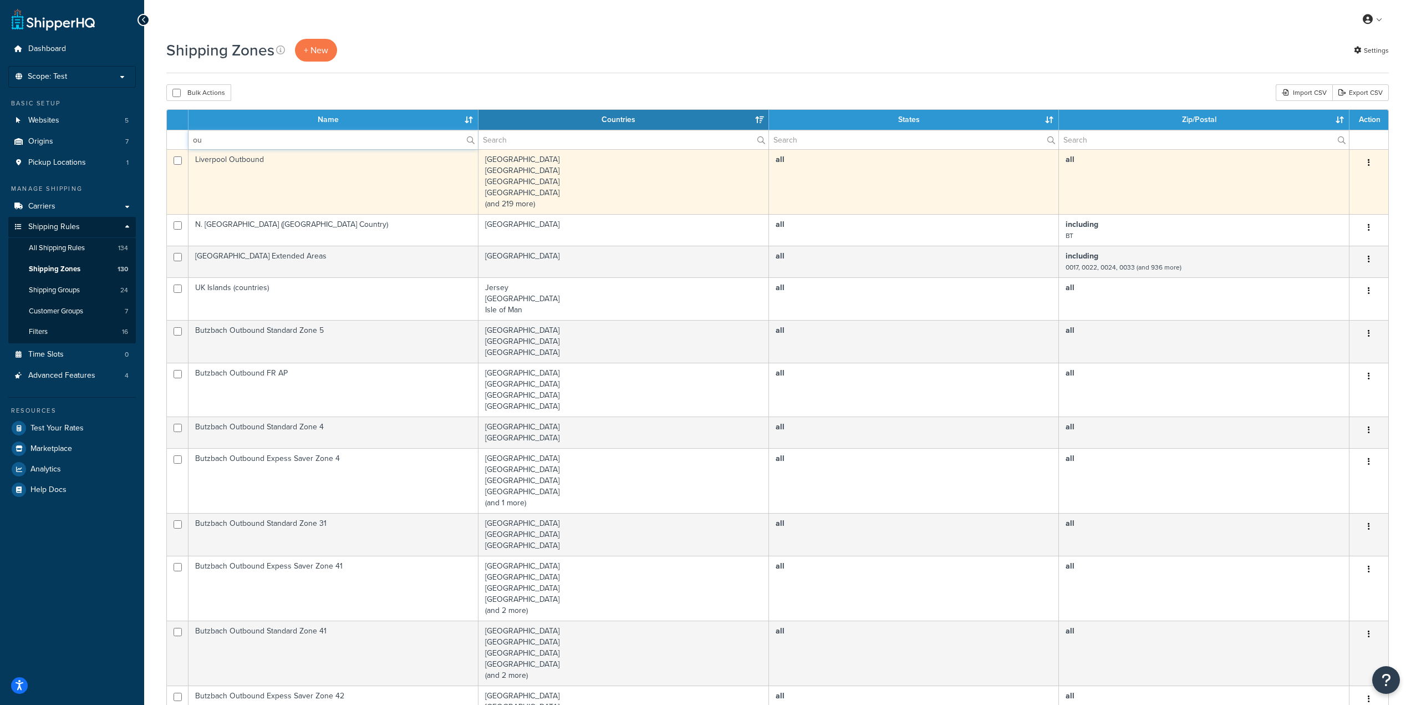
type input "outbound AP"
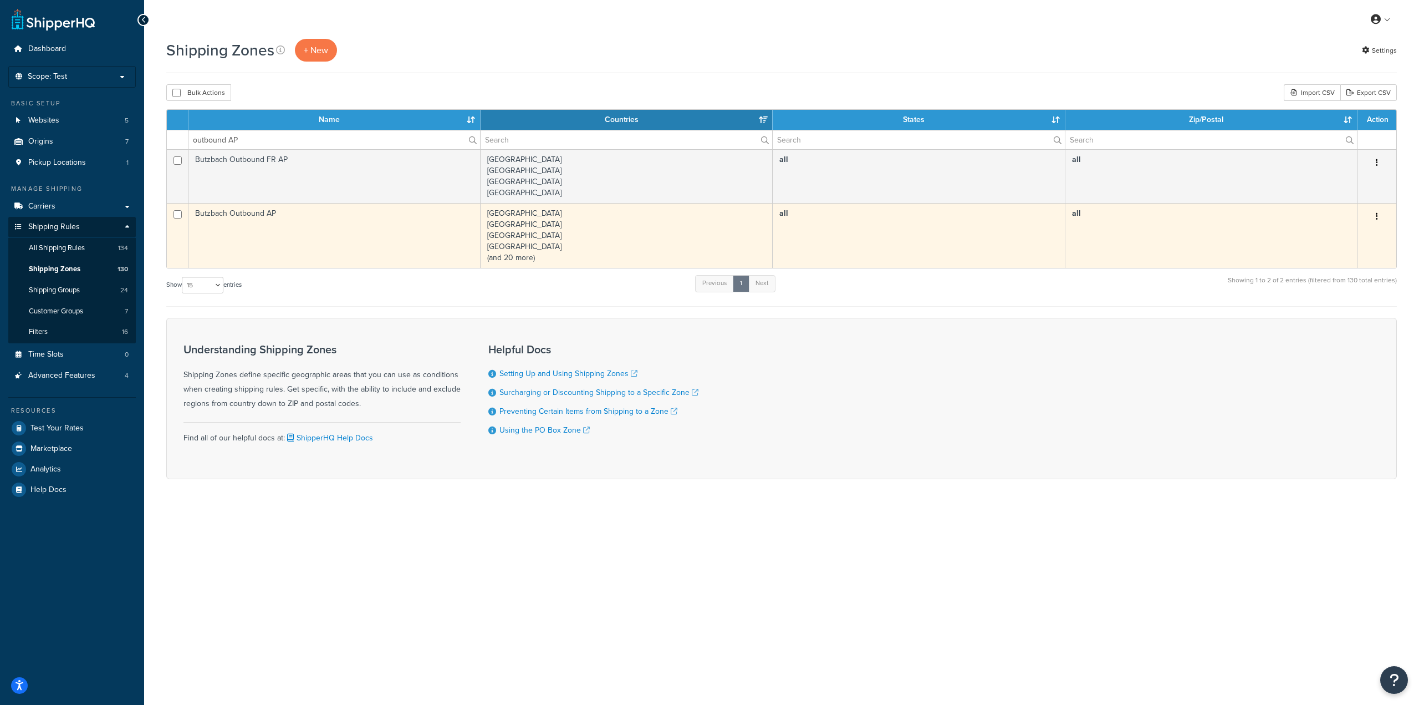
click at [318, 223] on td "Butzbach Outbound AP" at bounding box center [335, 235] width 292 height 65
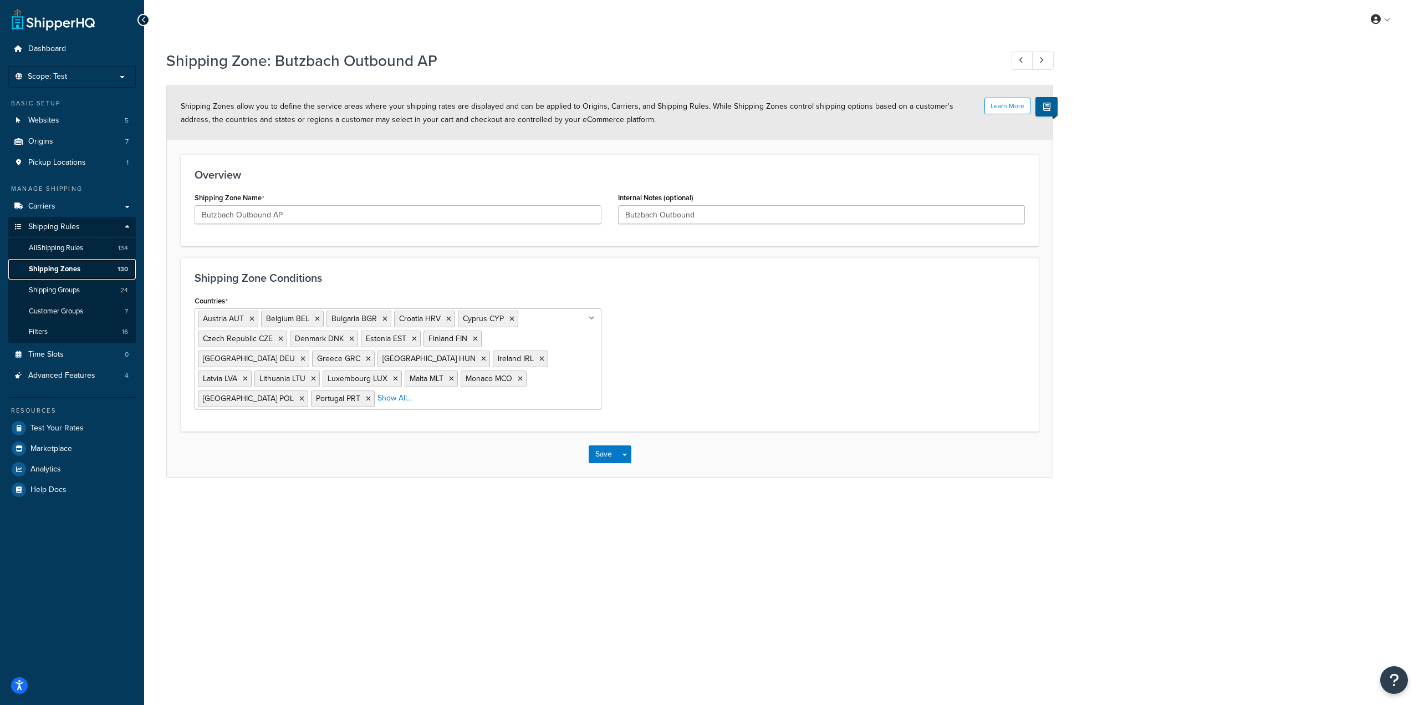
click at [79, 270] on span "Shipping Zones" at bounding box center [55, 268] width 52 height 9
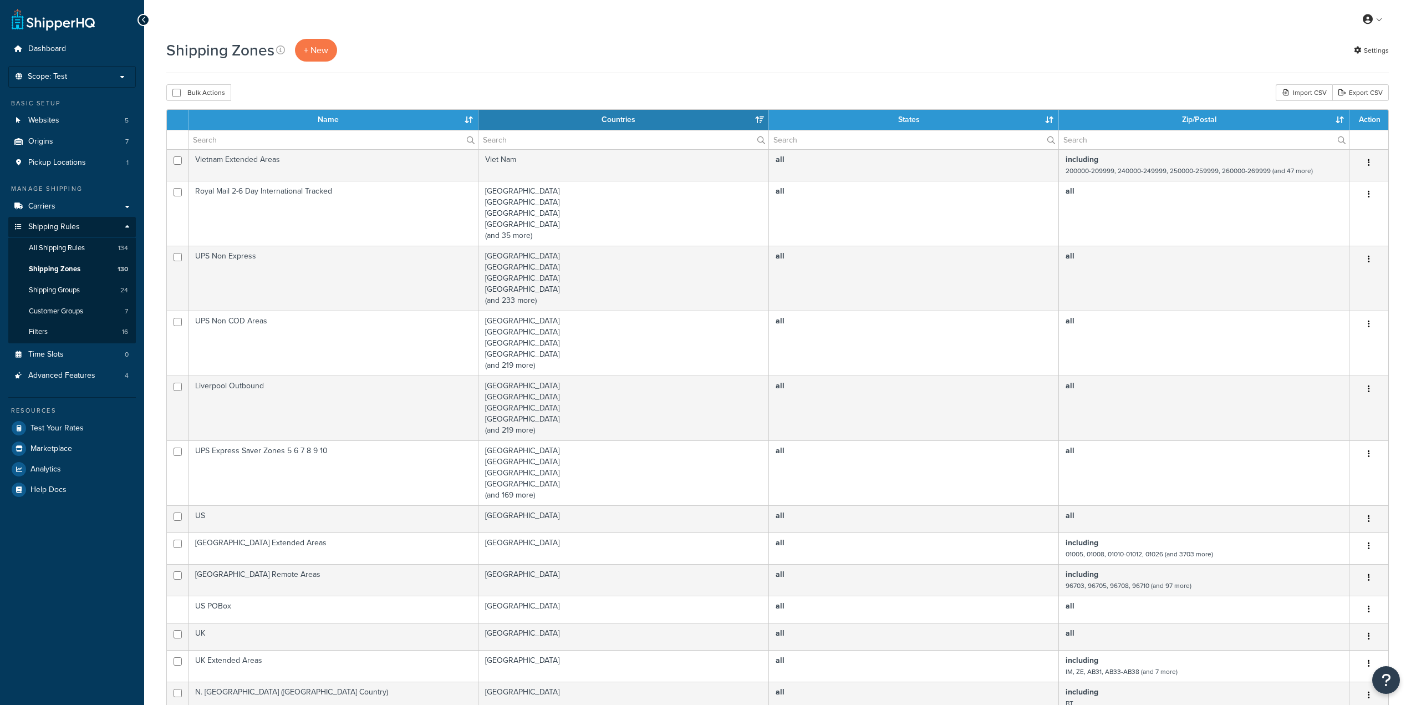
select select "15"
click at [284, 138] on input "text" at bounding box center [333, 139] width 289 height 19
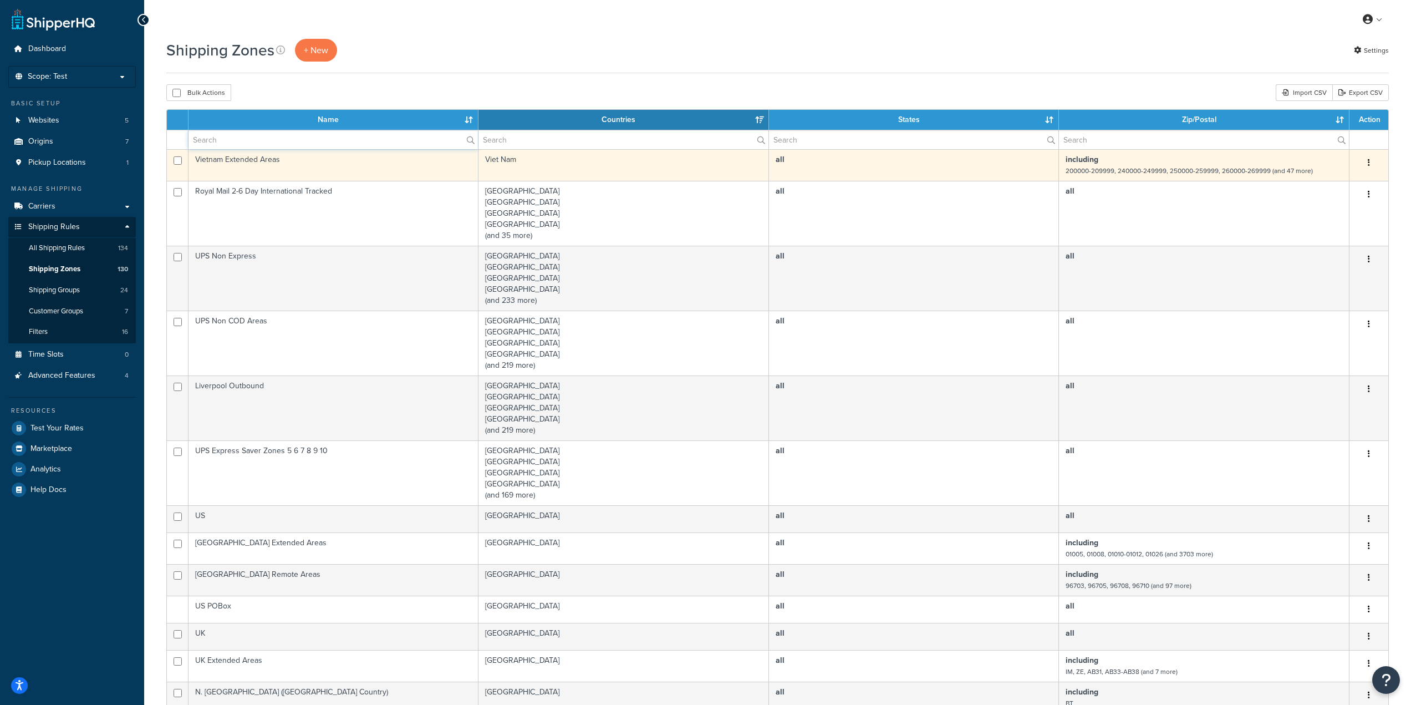
type input "outbound AP"
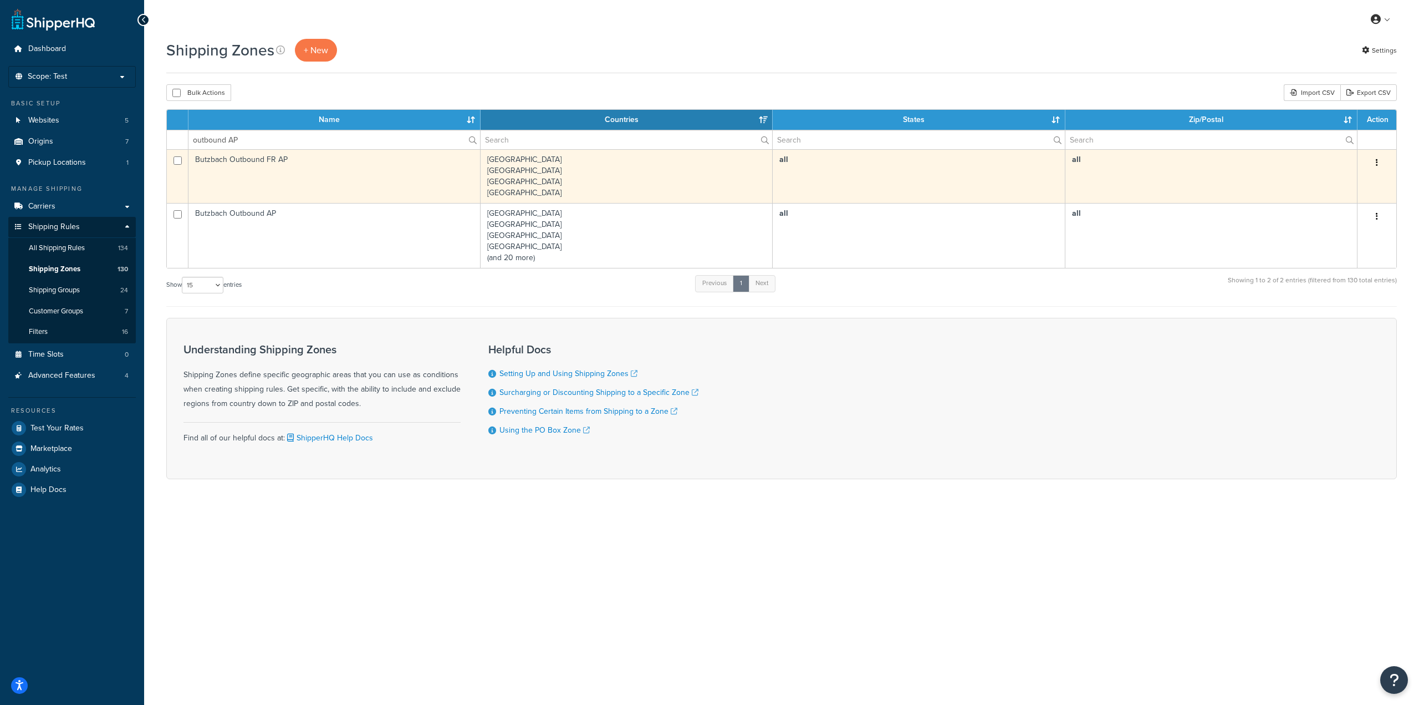
click at [308, 172] on td "Butzbach Outbound FR AP" at bounding box center [335, 176] width 292 height 54
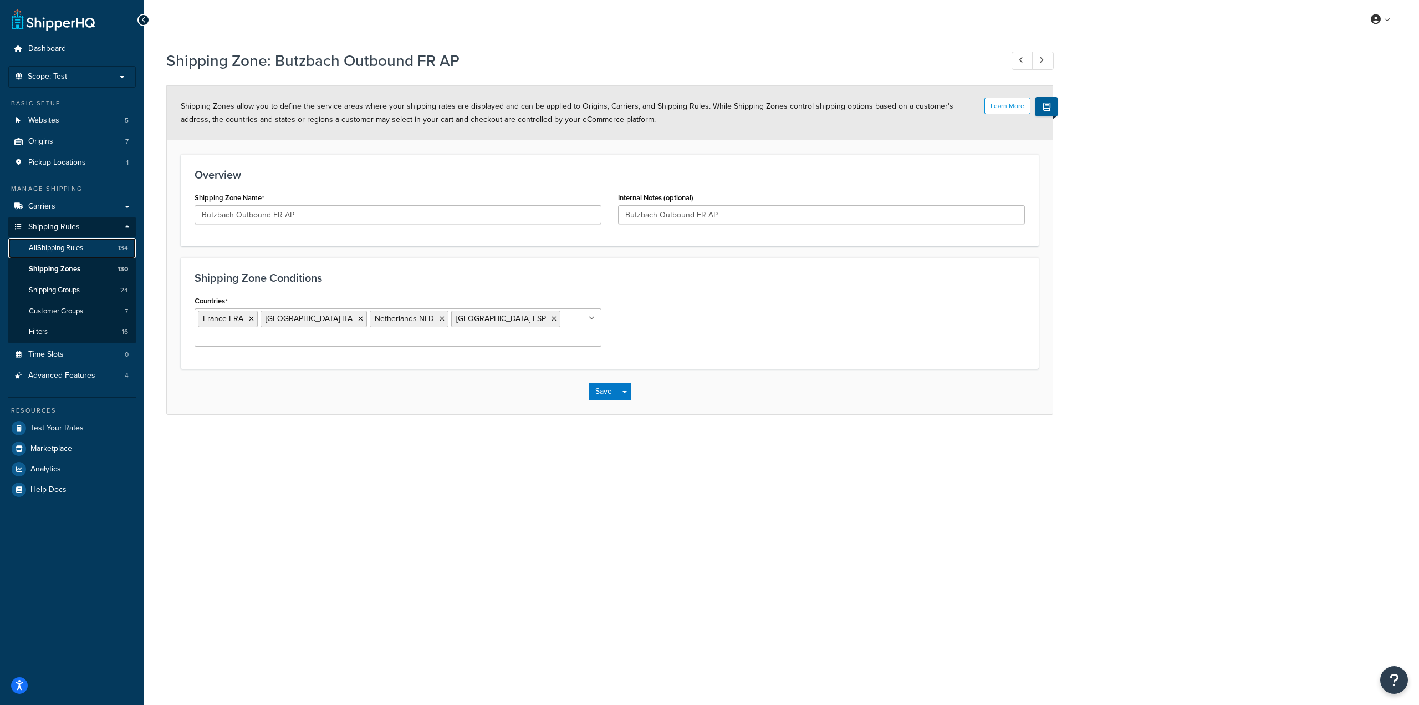
click at [104, 255] on link "All Shipping Rules 134" at bounding box center [72, 248] width 128 height 21
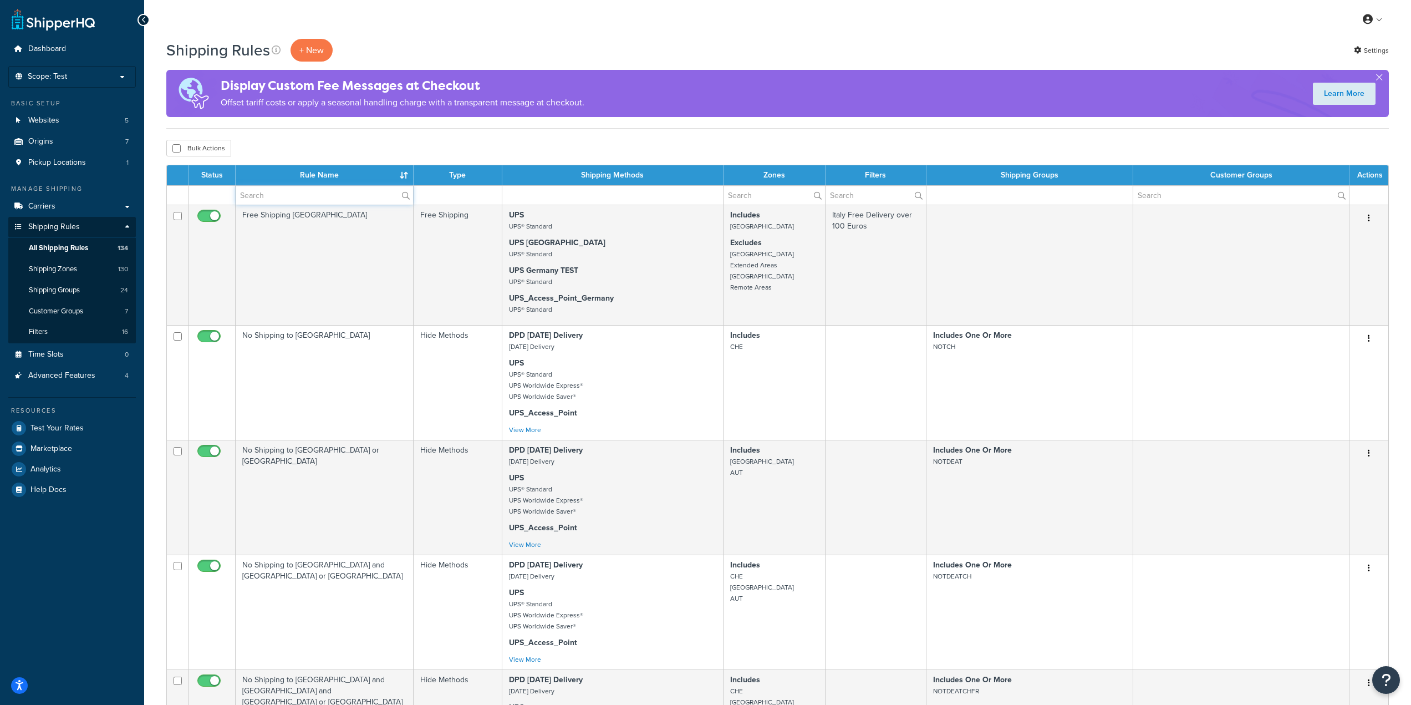
click at [322, 195] on input "text" at bounding box center [324, 195] width 177 height 19
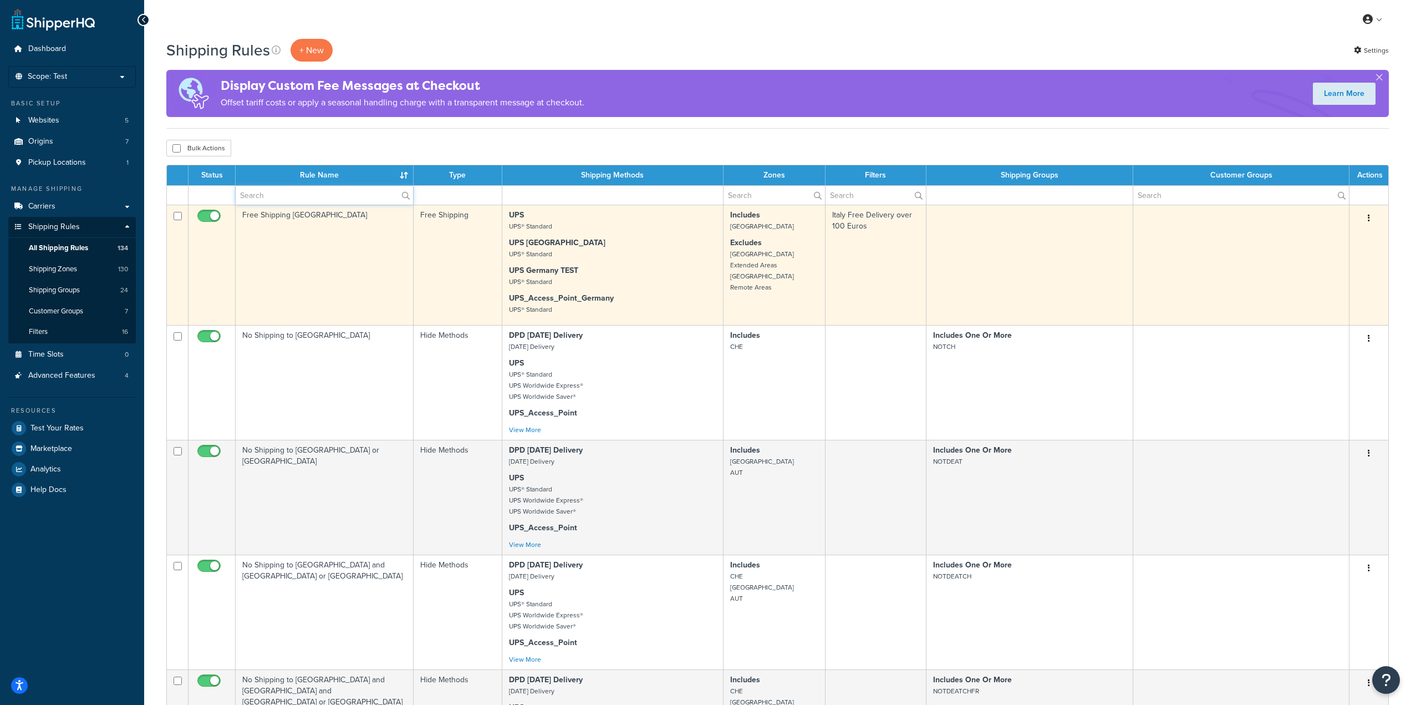
type input "Access Point"
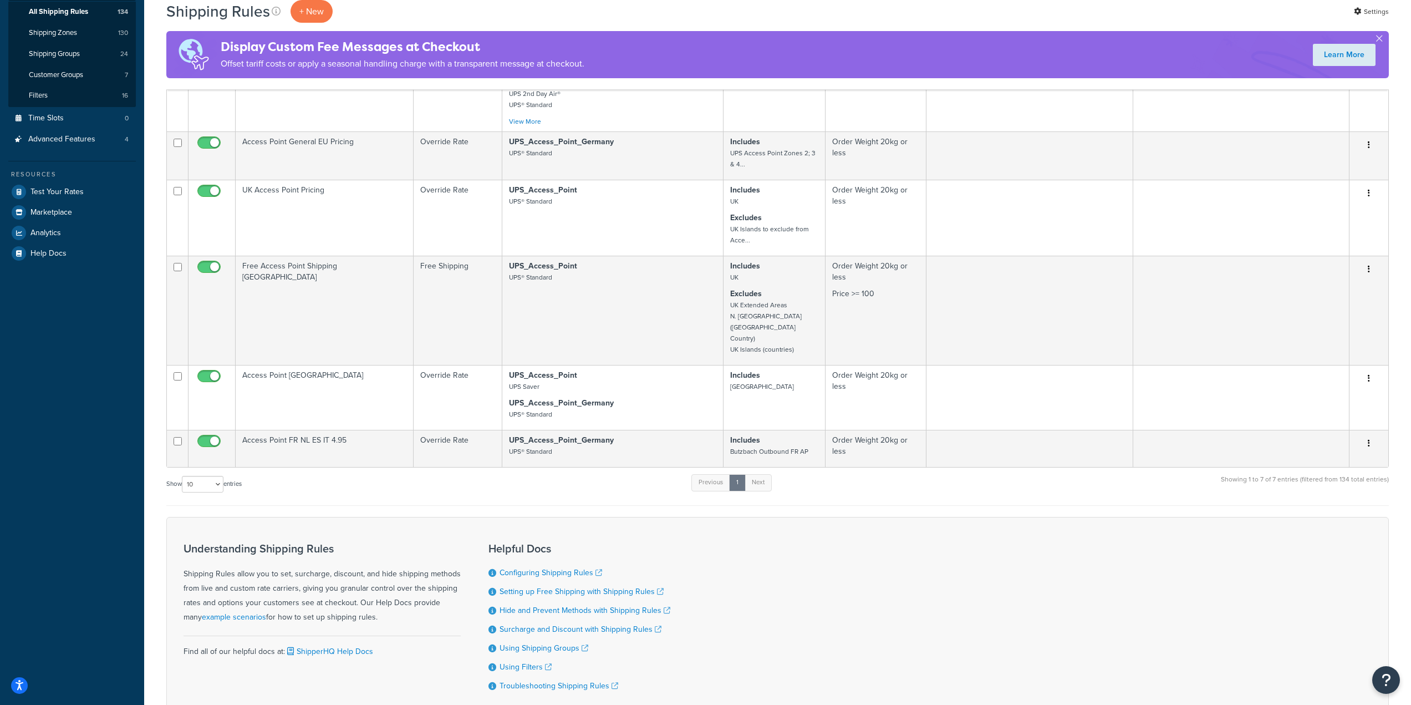
scroll to position [277, 0]
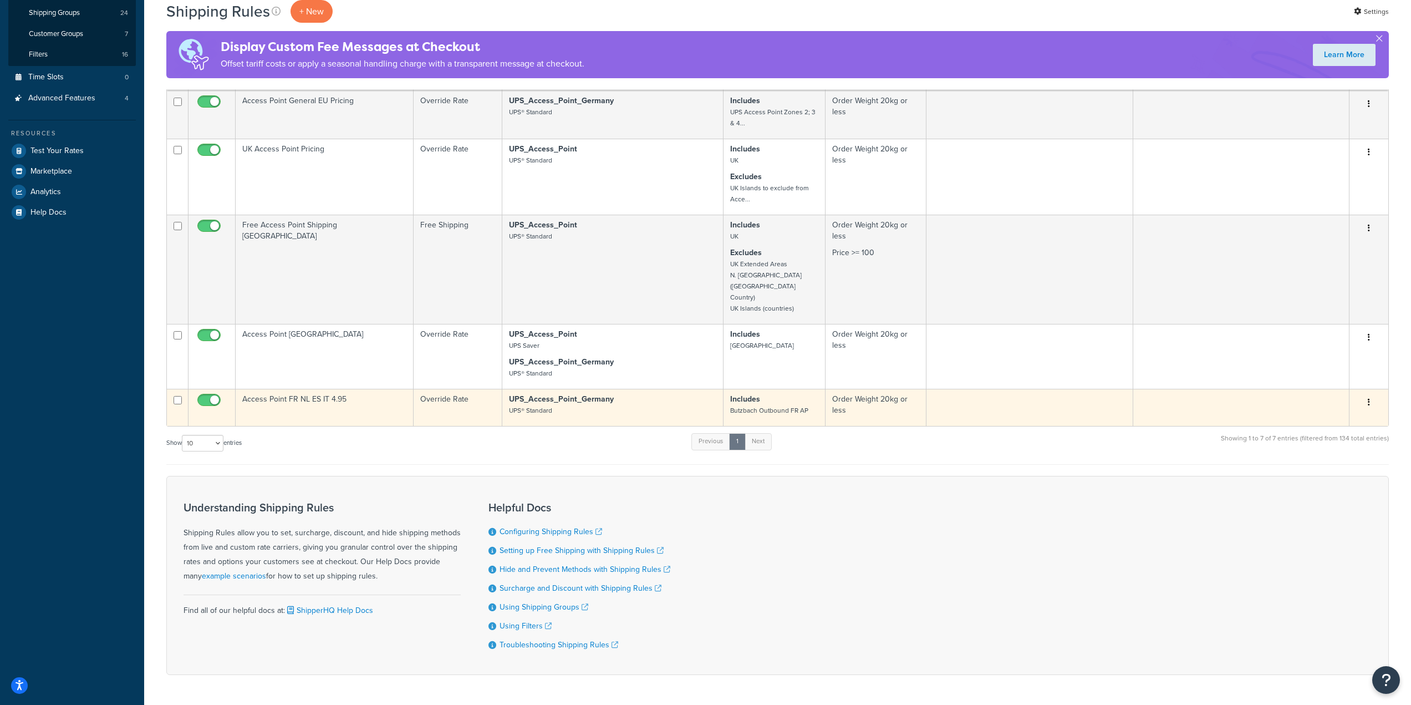
click at [372, 390] on td "Access Point FR NL ES IT 4.95" at bounding box center [325, 407] width 178 height 37
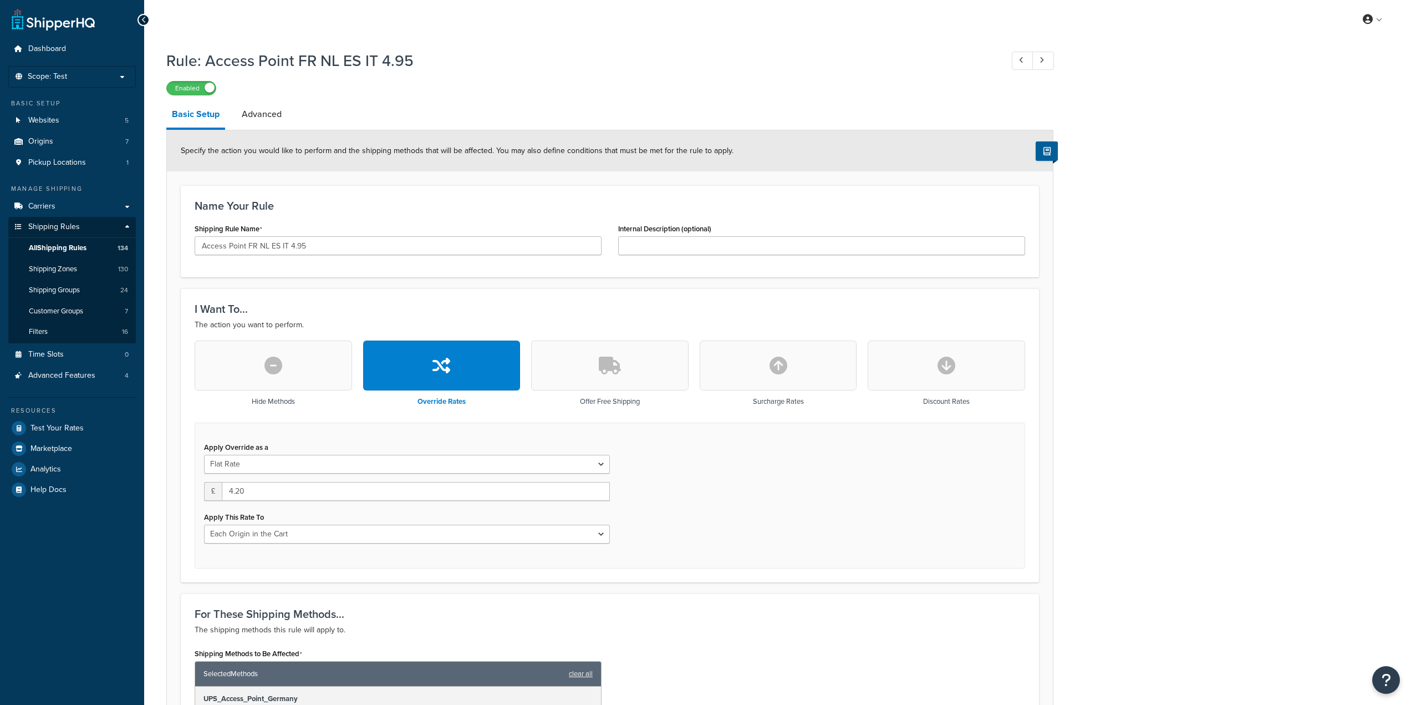
select select "LOCATION"
click at [239, 489] on input "4.20" at bounding box center [416, 491] width 388 height 19
type input "4.10"
click at [668, 510] on div "Apply Override as a Flat Rate Percentage Flat Rate & Percentage £ 4.10 Apply Th…" at bounding box center [610, 496] width 831 height 146
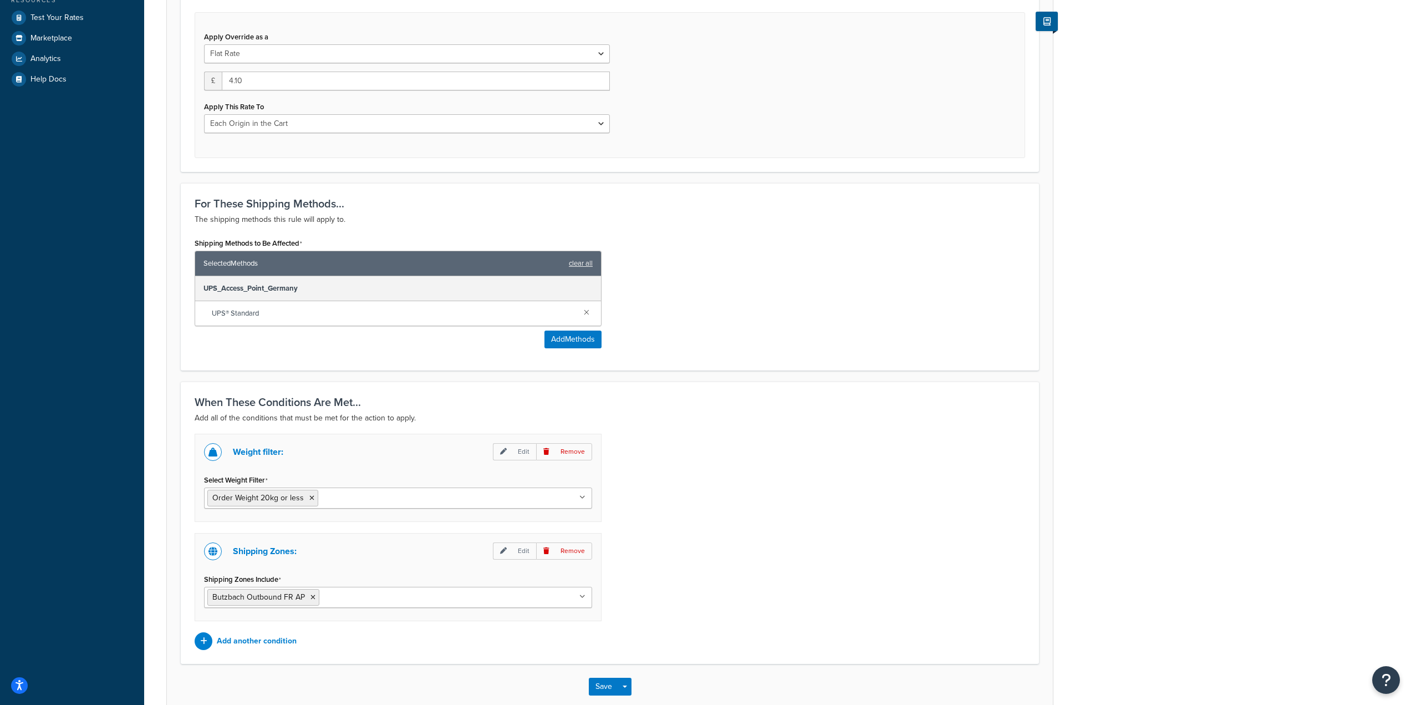
scroll to position [472, 0]
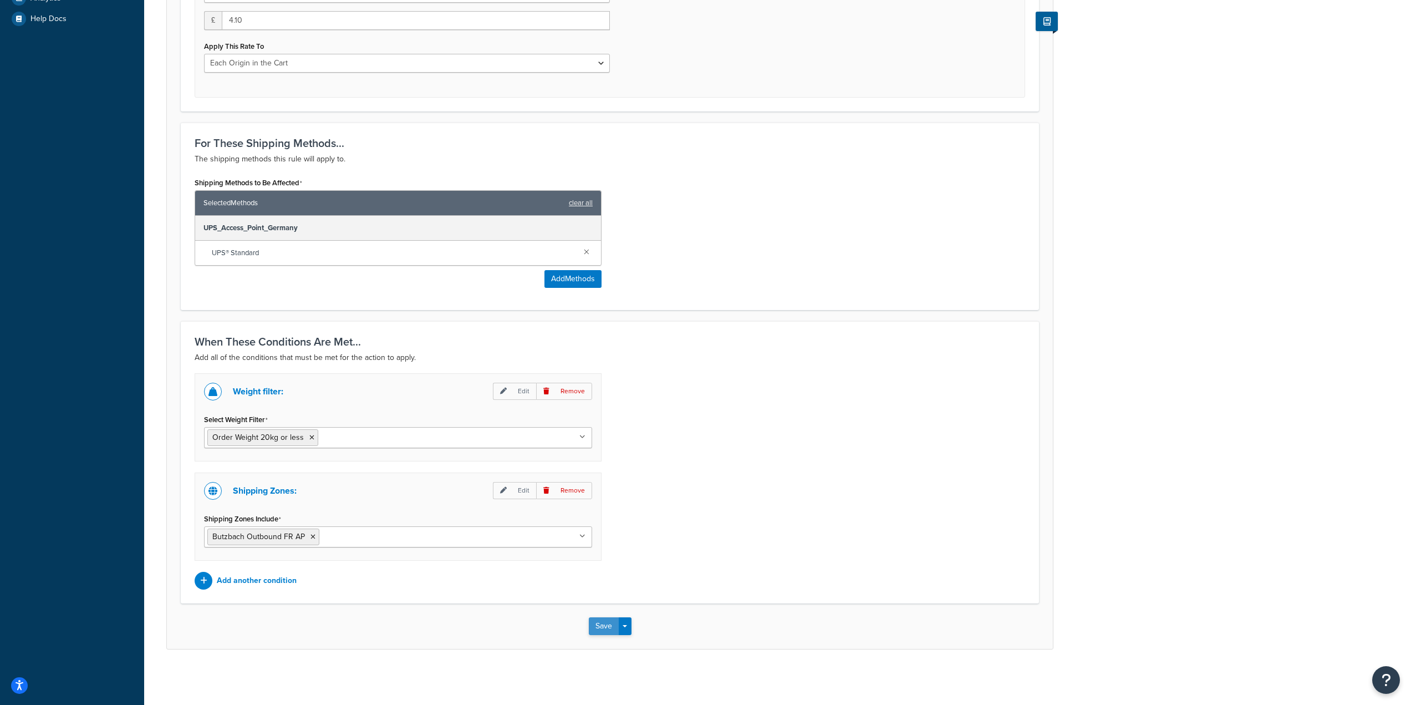
click at [604, 624] on button "Save" at bounding box center [604, 626] width 30 height 18
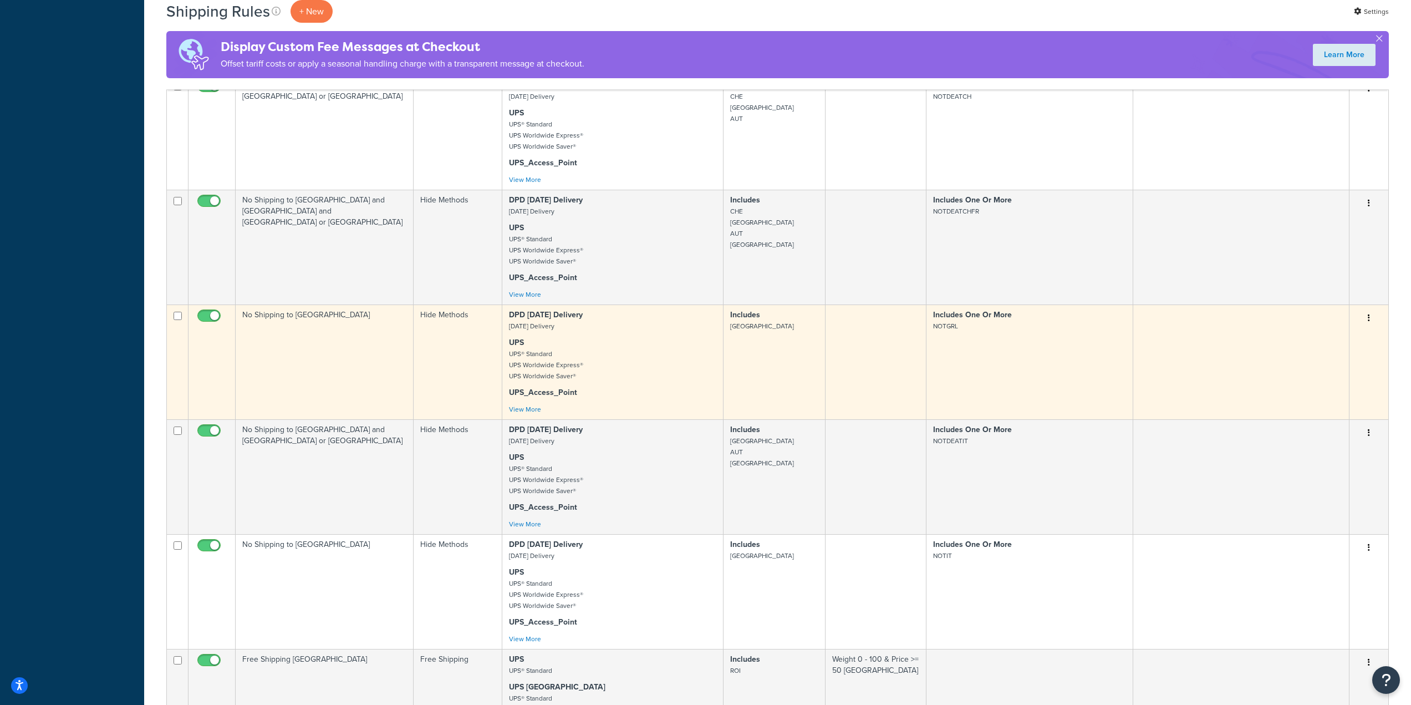
scroll to position [93, 0]
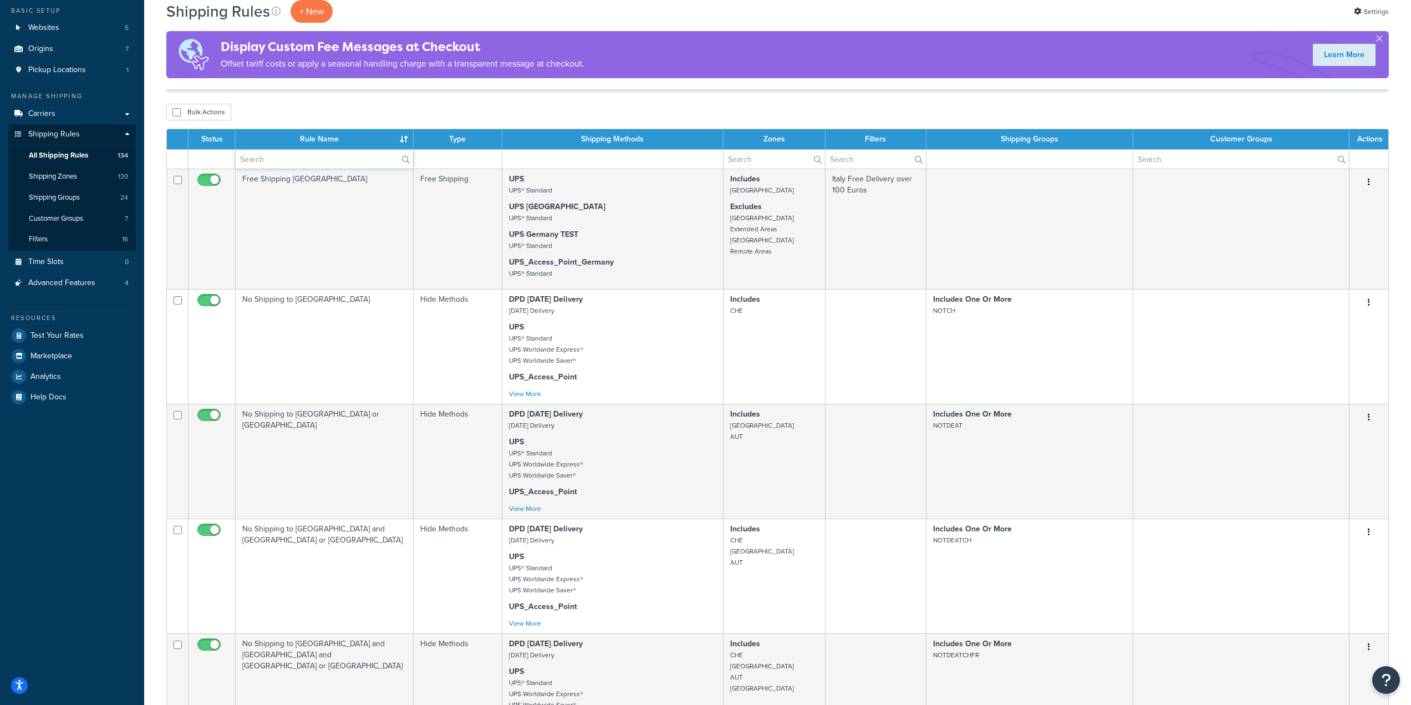
click at [346, 164] on input "text" at bounding box center [324, 159] width 177 height 19
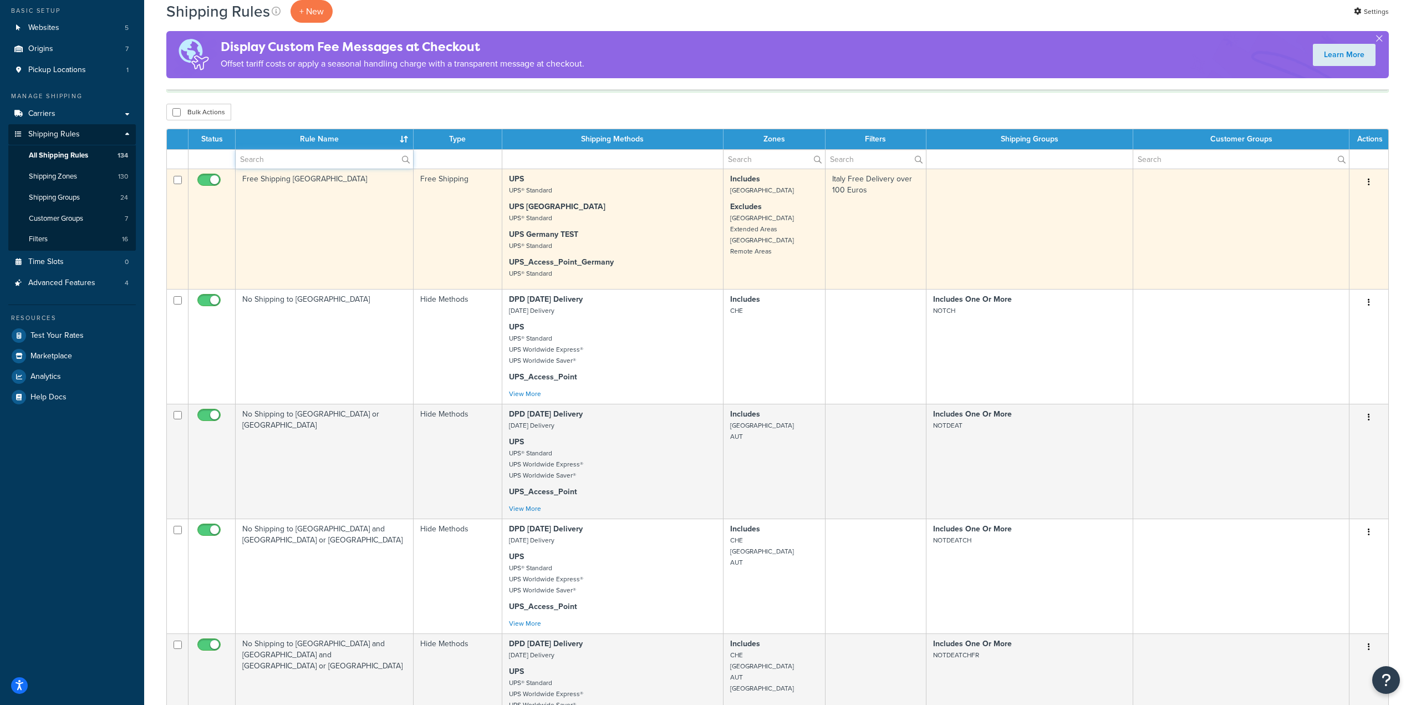
type input "Access Point"
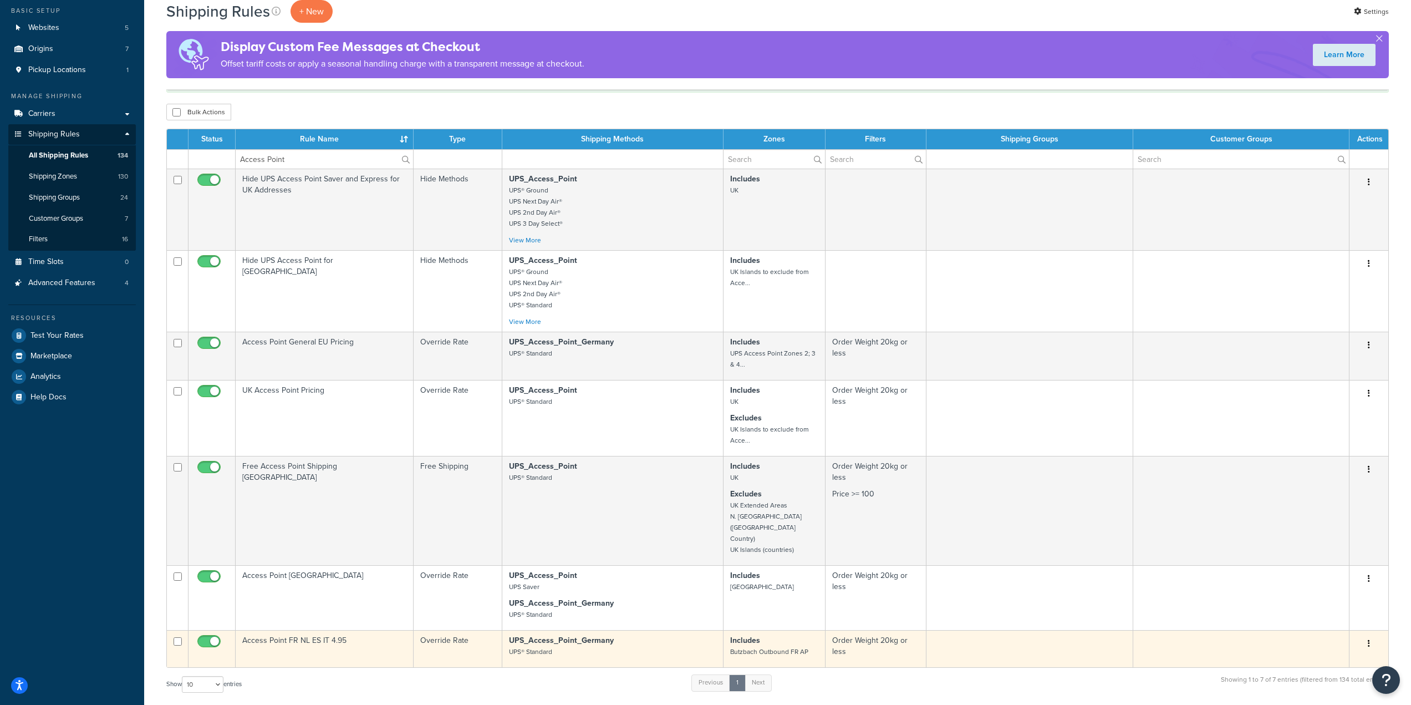
click at [354, 630] on td "Access Point FR NL ES IT 4.95" at bounding box center [325, 648] width 178 height 37
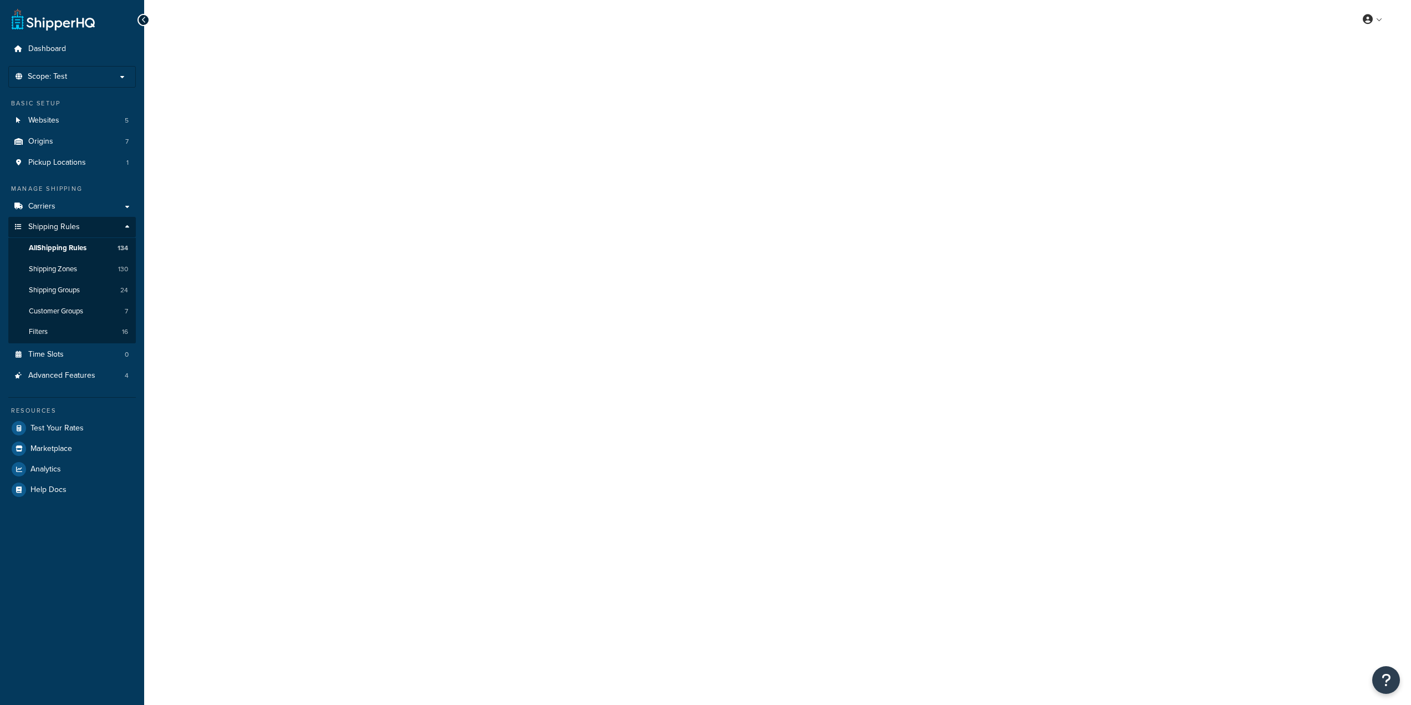
select select "LOCATION"
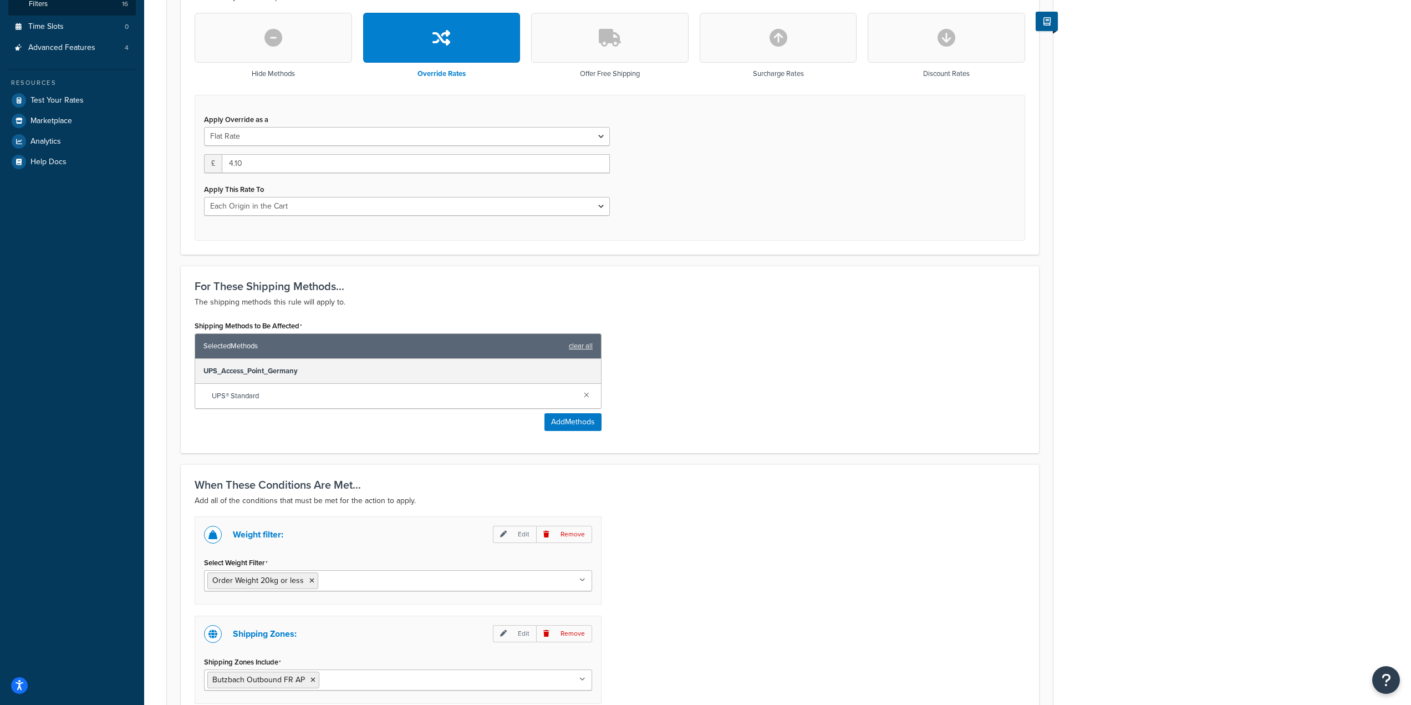
scroll to position [333, 0]
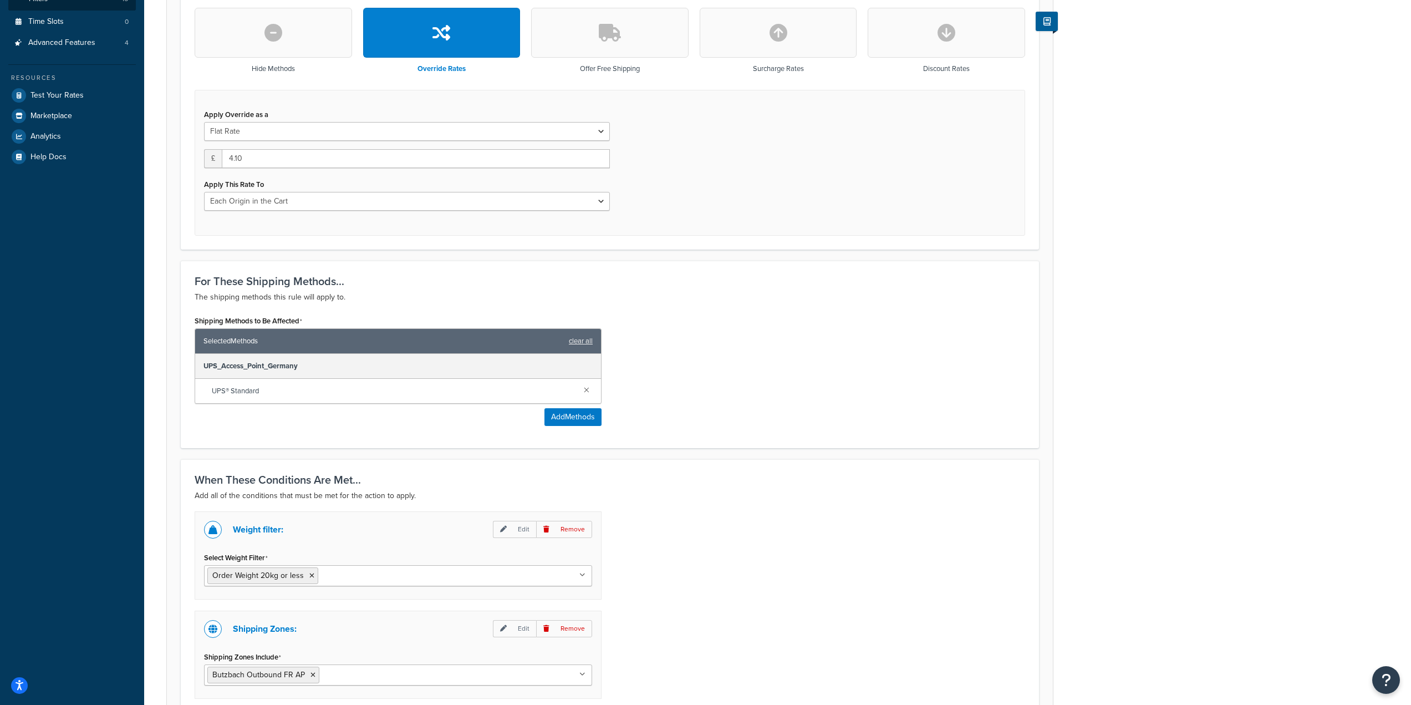
drag, startPoint x: 700, startPoint y: 304, endPoint x: 700, endPoint y: 298, distance: 6.1
click at [700, 304] on p "The shipping methods this rule will apply to." at bounding box center [610, 297] width 831 height 13
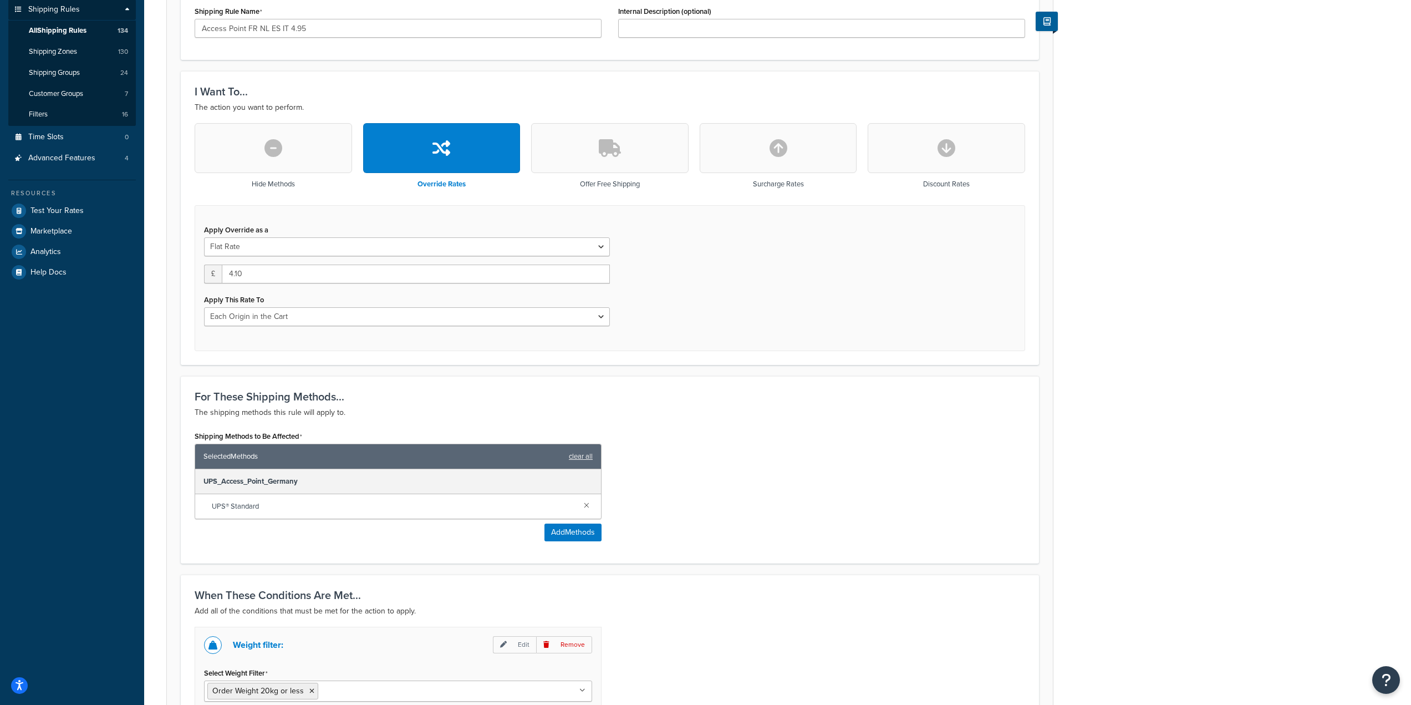
scroll to position [0, 0]
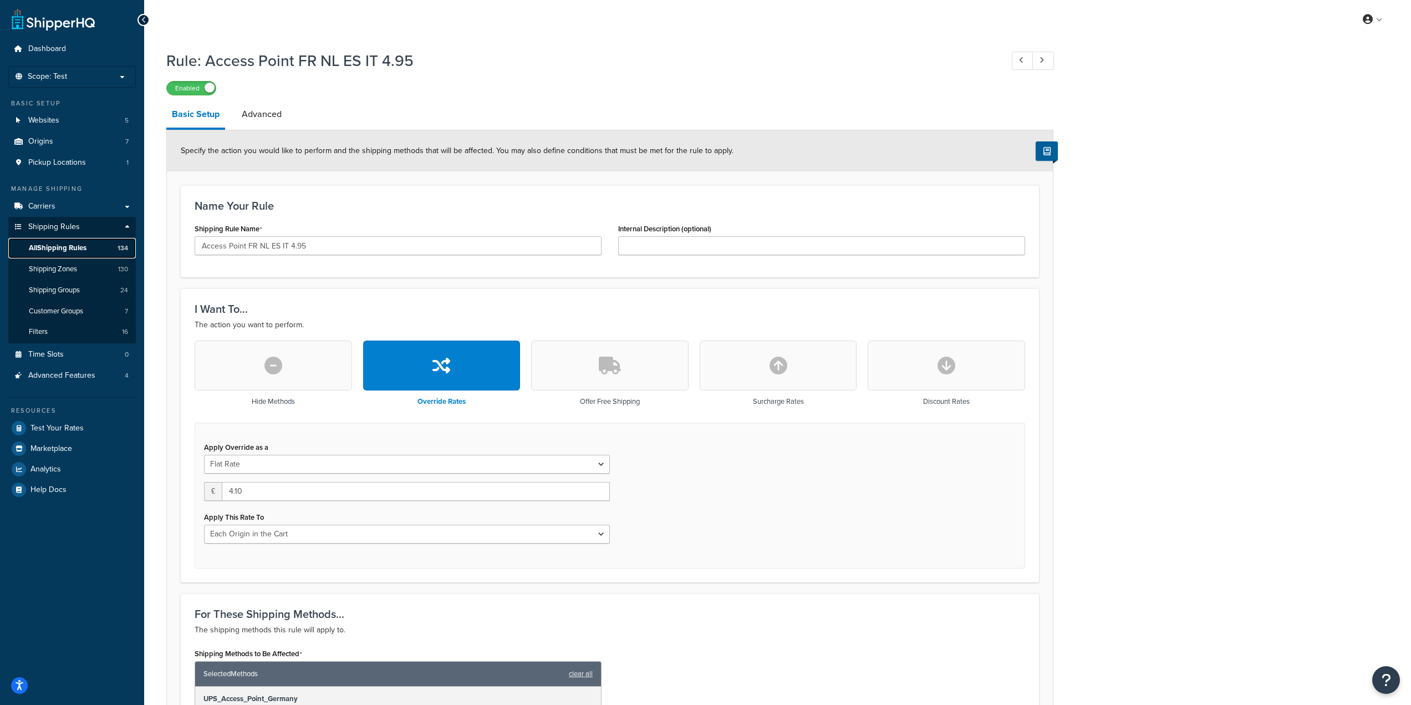
click at [77, 250] on span "All Shipping Rules" at bounding box center [58, 247] width 58 height 9
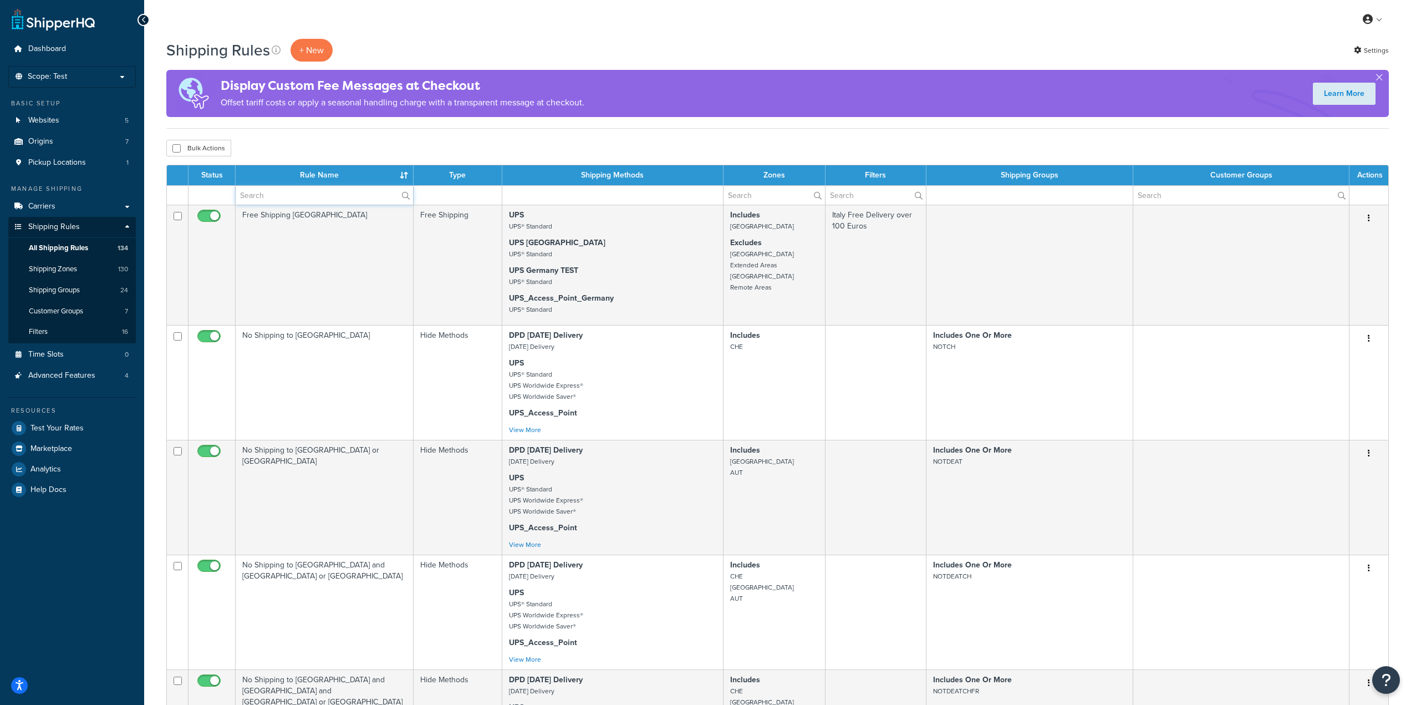
click at [289, 201] on input "text" at bounding box center [324, 195] width 177 height 19
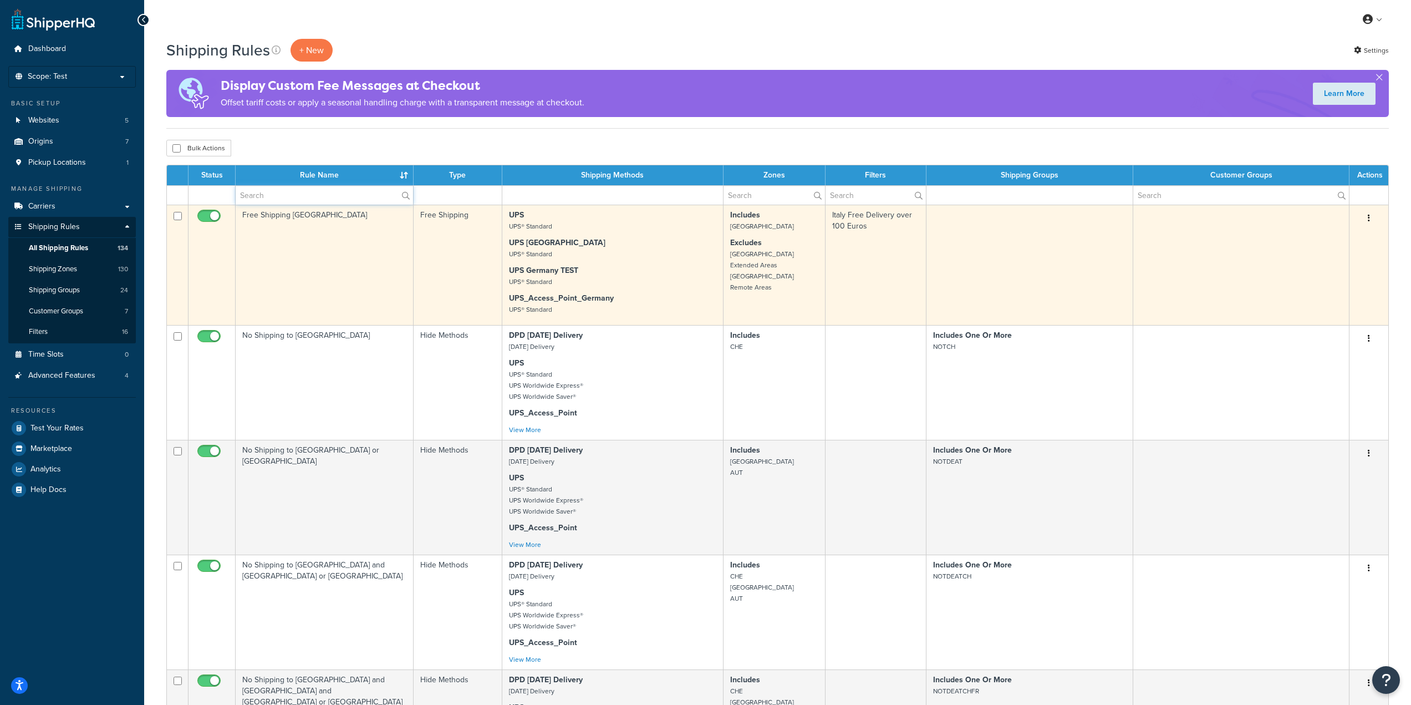
type input "Access Point"
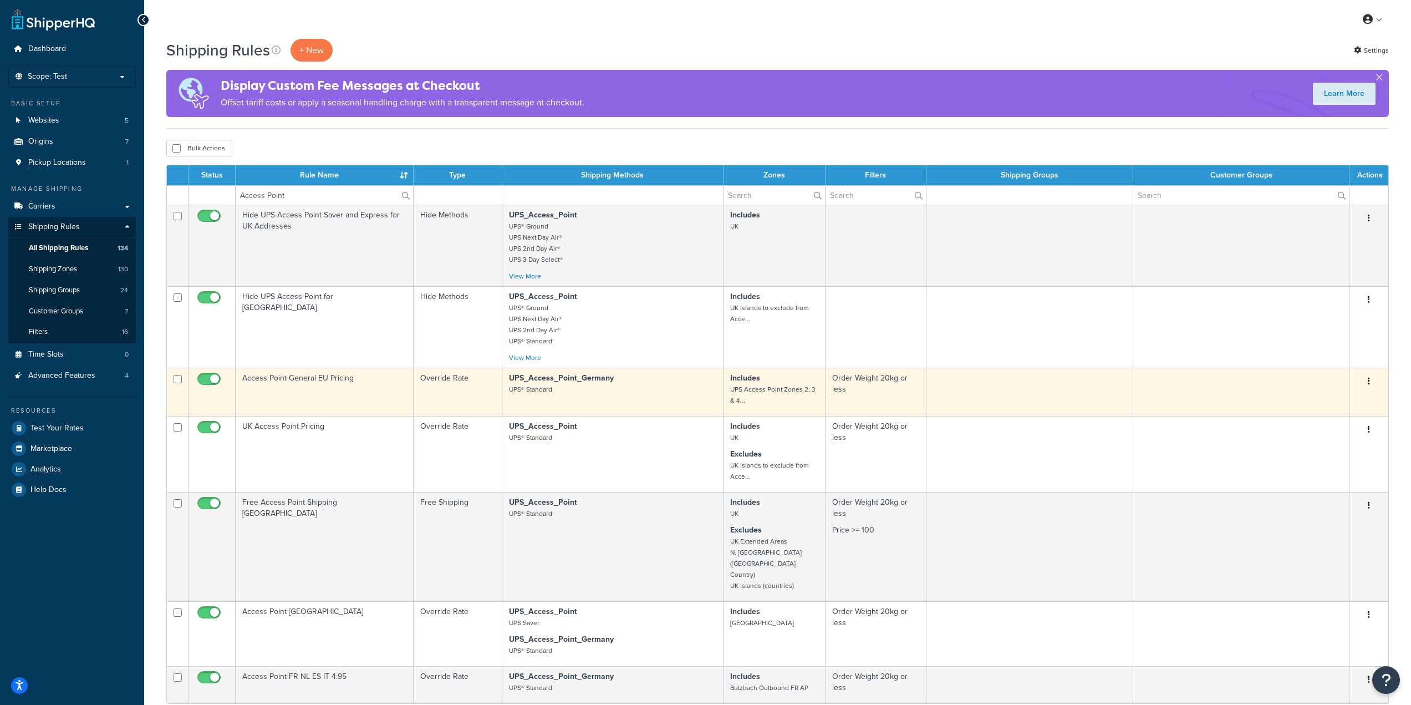
click at [354, 386] on td "Access Point General EU Pricing" at bounding box center [325, 392] width 178 height 48
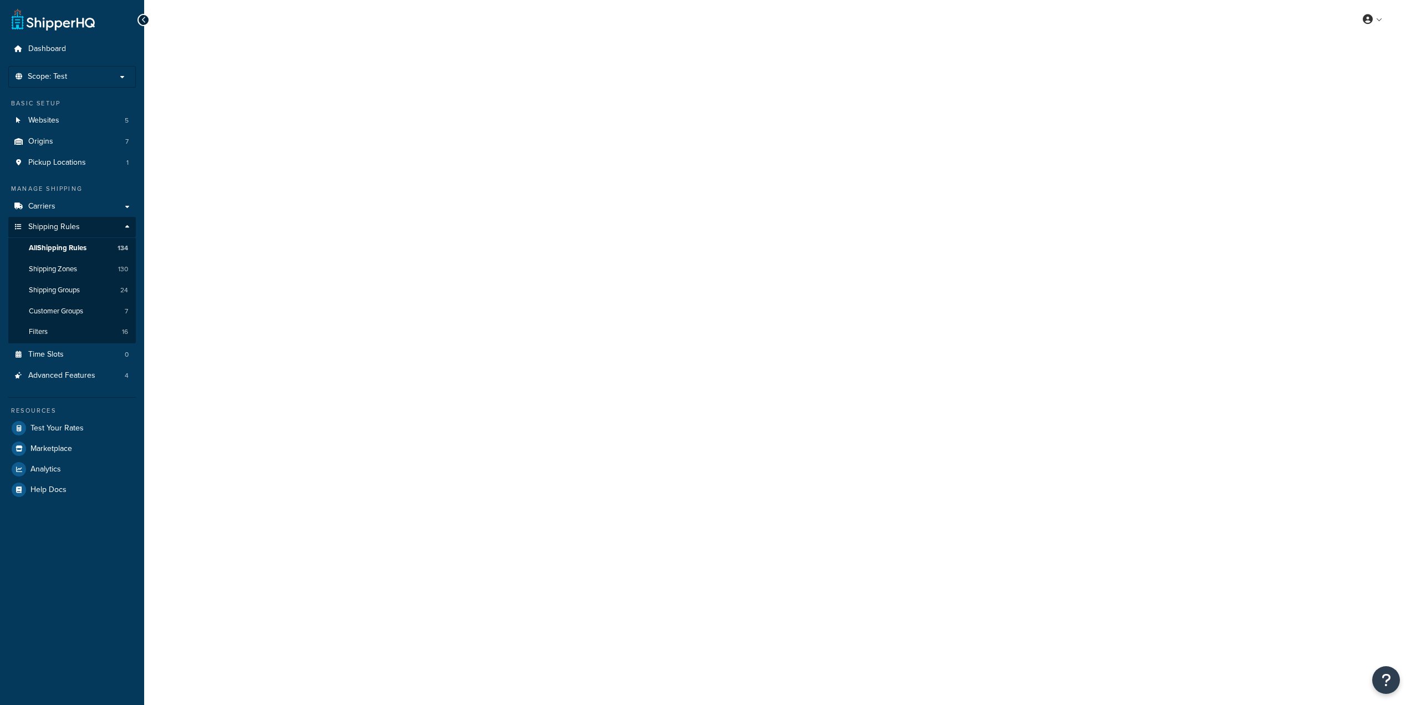
select select "PERCENTAGE"
select select "LOCATION"
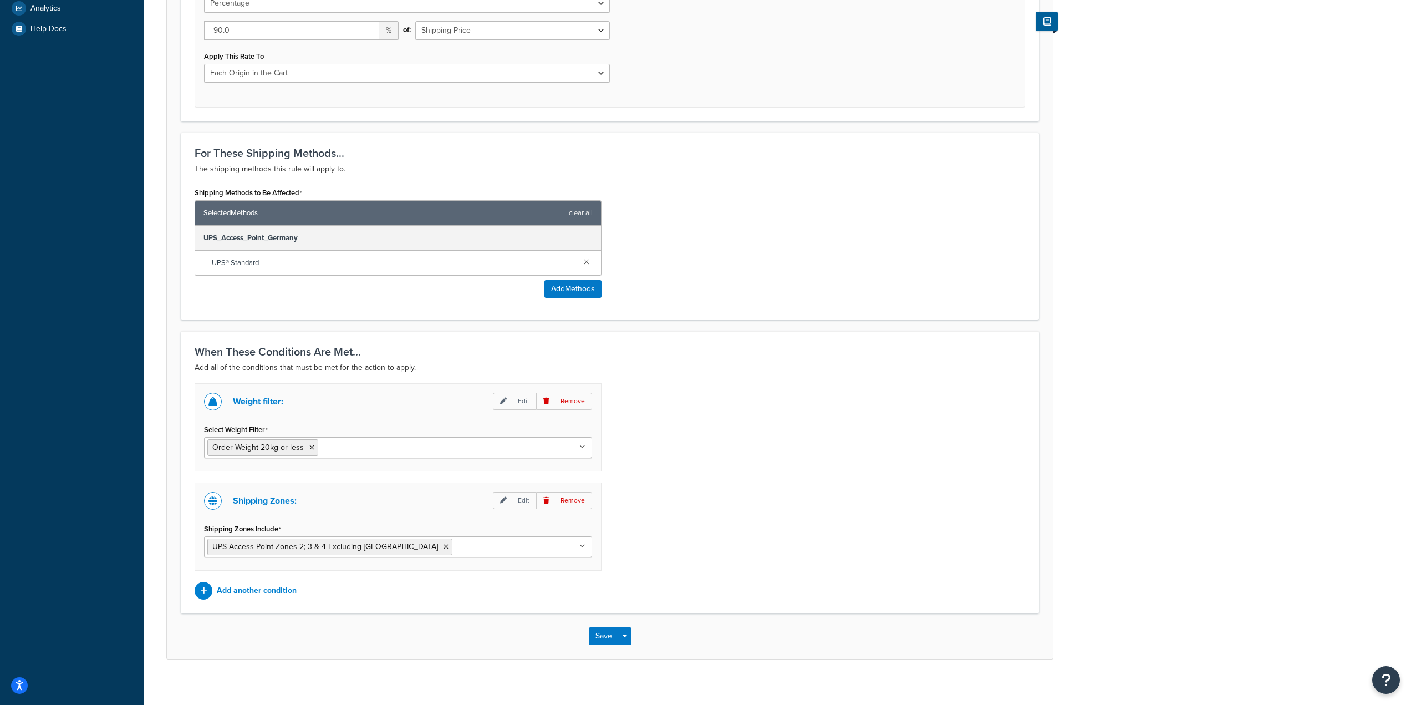
scroll to position [472, 0]
